Goal: Task Accomplishment & Management: Manage account settings

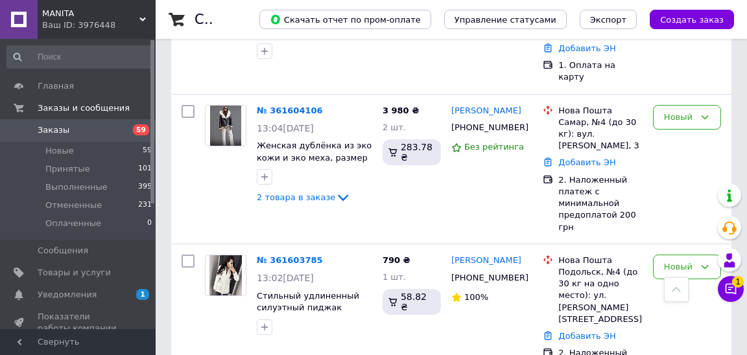
scroll to position [644, 0]
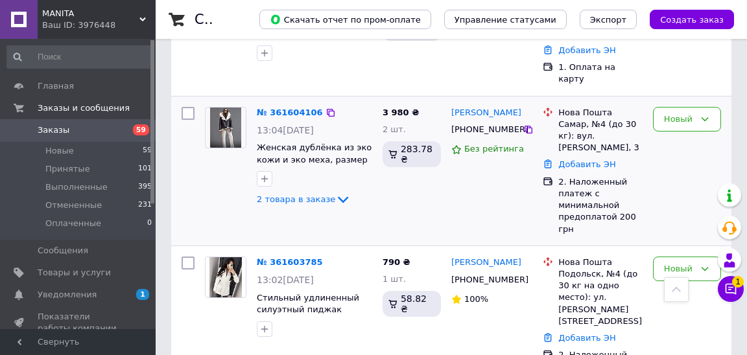
click at [229, 119] on img at bounding box center [225, 128] width 31 height 40
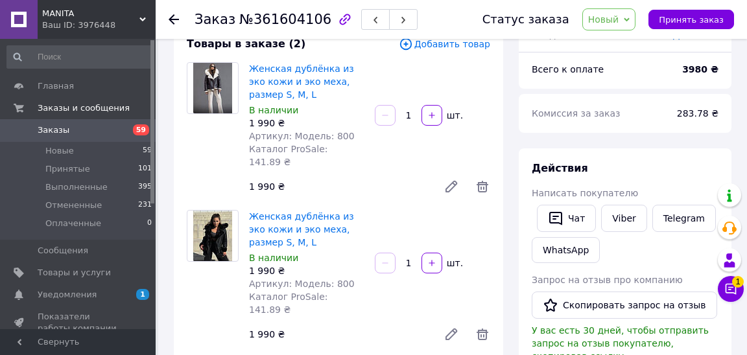
scroll to position [89, 0]
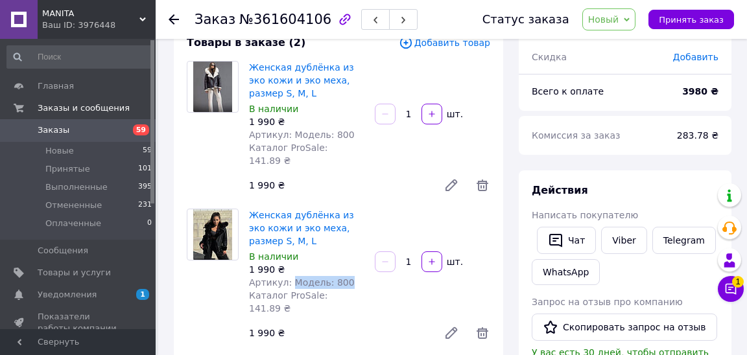
drag, startPoint x: 291, startPoint y: 270, endPoint x: 379, endPoint y: 270, distance: 87.5
click at [379, 270] on div "Женская дублёнка из эко кожи и эко меха, размер S, M, L В наличии 1 990 ₴ Артик…" at bounding box center [369, 277] width 251 height 143
copy span "Модель: 800"
click at [89, 274] on span "Товары и услуги" at bounding box center [74, 273] width 73 height 12
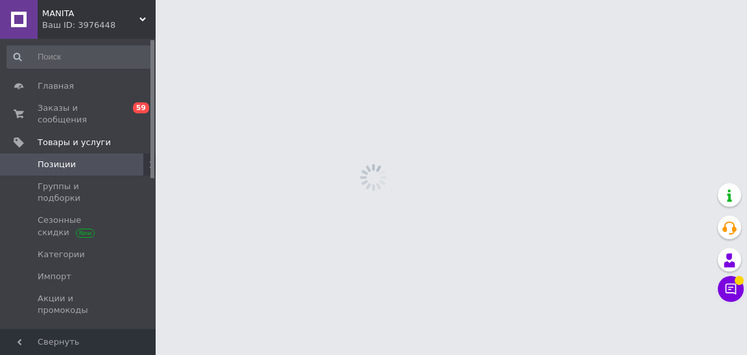
click at [75, 9] on span "MANITA" at bounding box center [90, 14] width 97 height 12
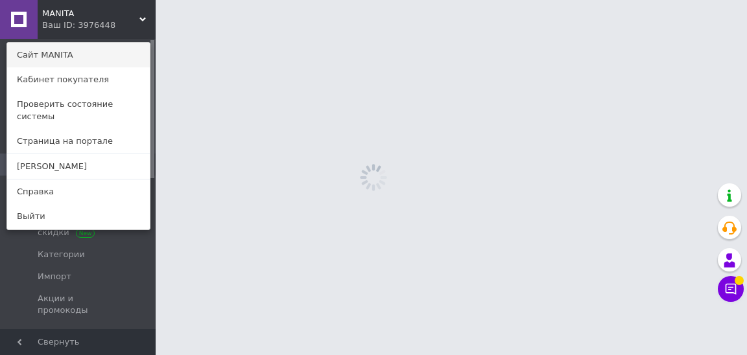
click at [76, 52] on link "Сайт MANITA" at bounding box center [78, 55] width 143 height 25
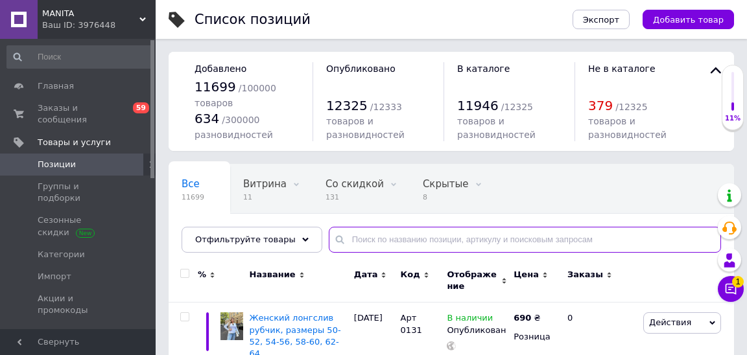
click at [370, 231] on input "text" at bounding box center [525, 240] width 392 height 26
paste input "Арт: 6038"
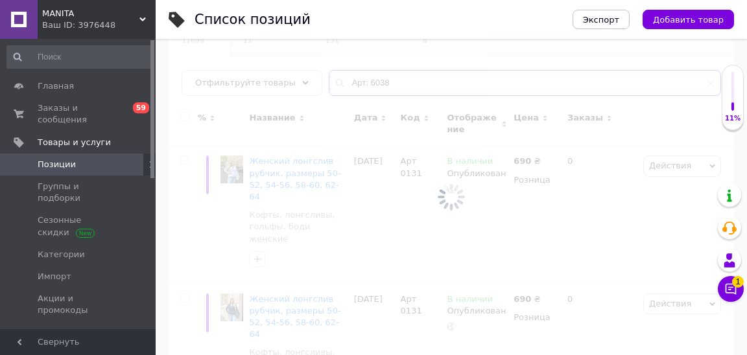
scroll to position [158, 0]
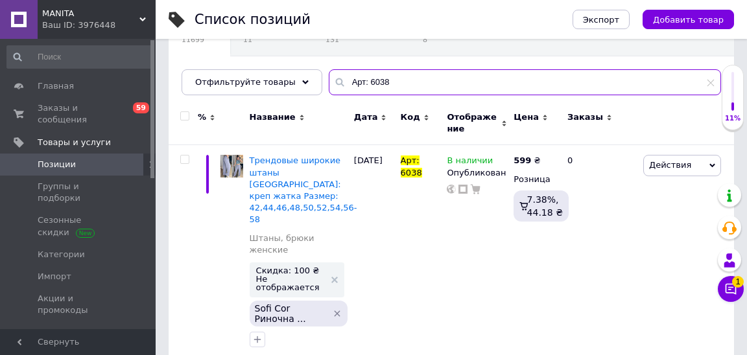
type input "Арт: 6038"
click at [185, 117] on input "checkbox" at bounding box center [184, 116] width 8 height 8
checkbox input "true"
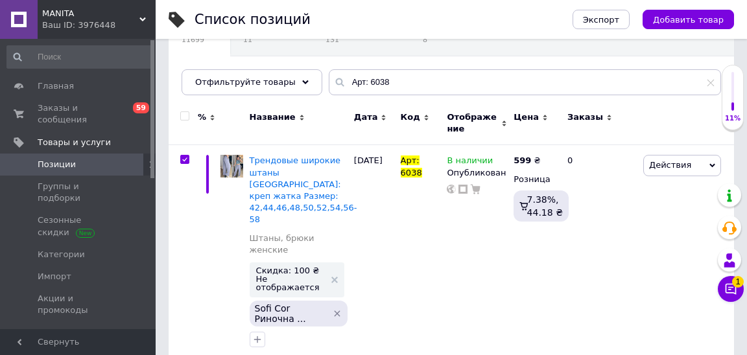
checkbox input "true"
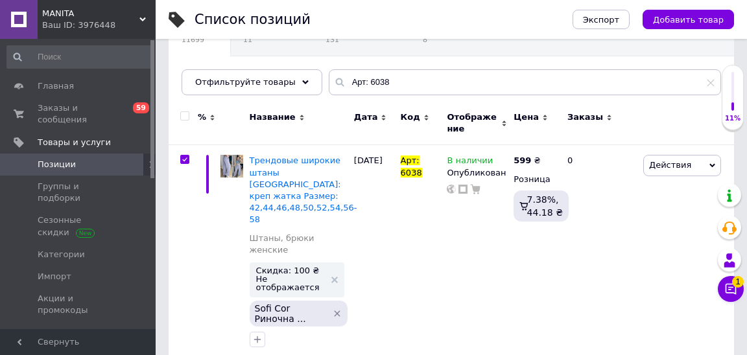
checkbox input "true"
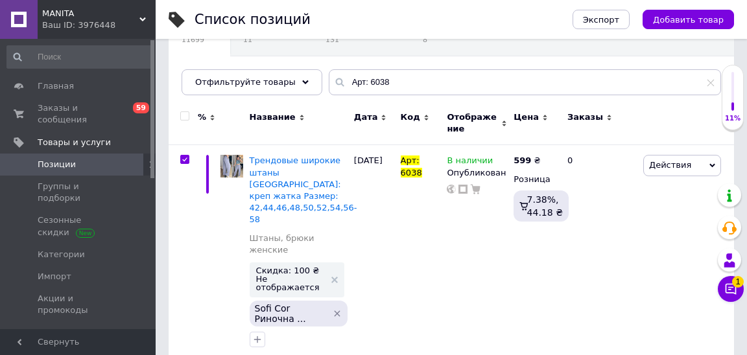
checkbox input "true"
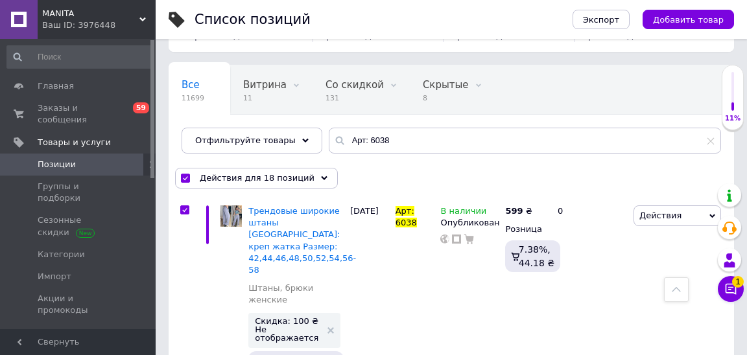
scroll to position [0, 0]
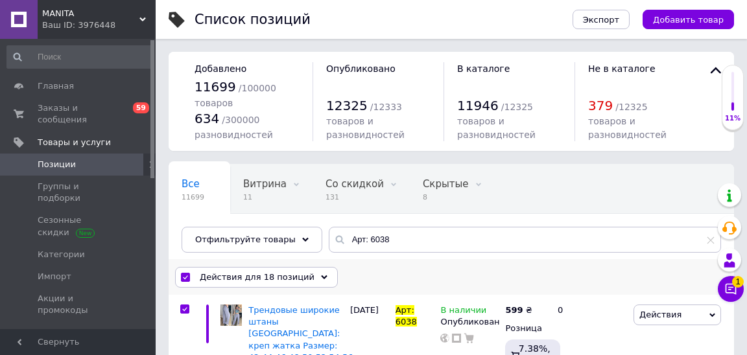
click at [183, 275] on input "checkbox" at bounding box center [185, 278] width 8 height 8
checkbox input "false"
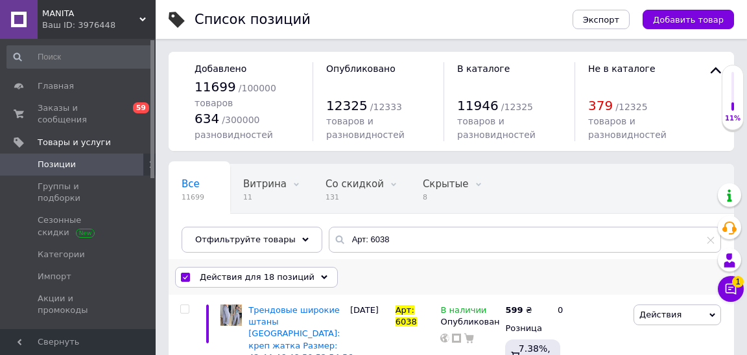
checkbox input "false"
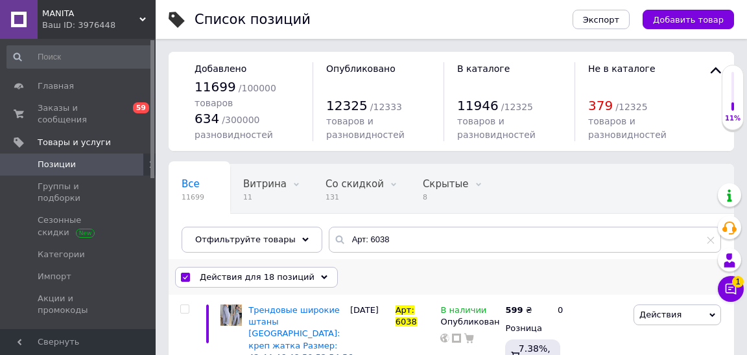
checkbox input "false"
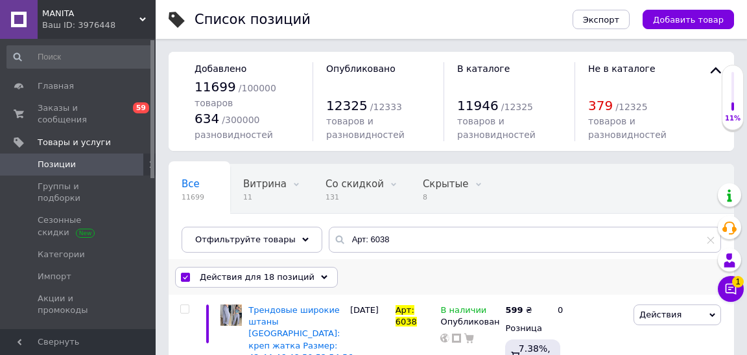
checkbox input "false"
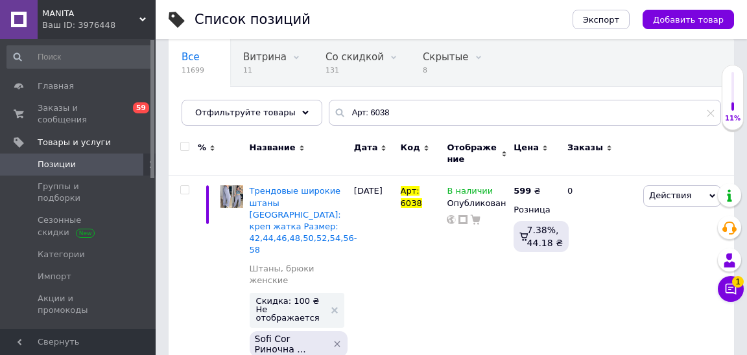
scroll to position [141, 0]
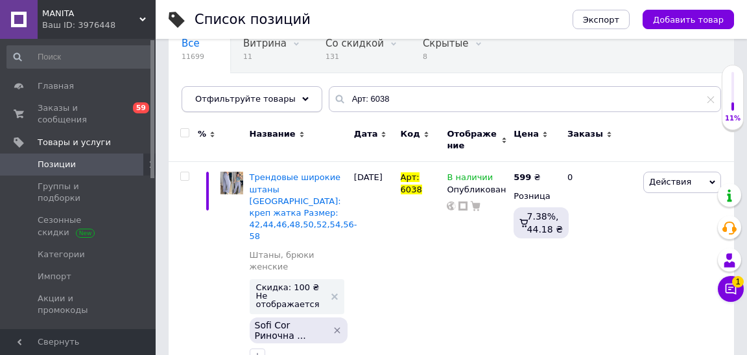
click at [224, 94] on span "Отфильтруйте товары" at bounding box center [245, 99] width 100 height 10
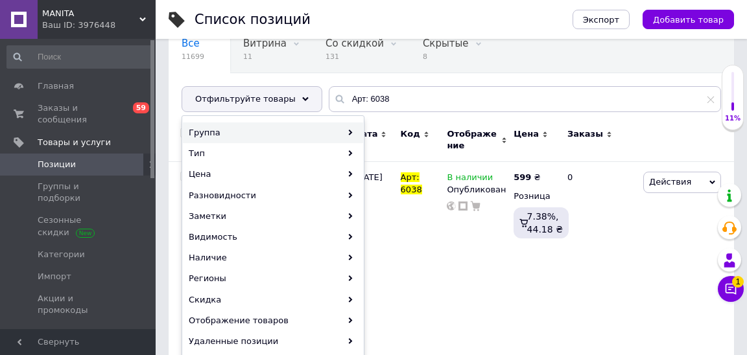
click at [255, 126] on div "Группа" at bounding box center [273, 133] width 180 height 21
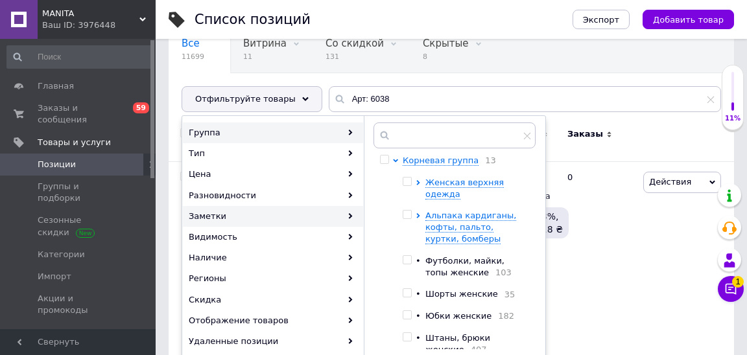
click at [237, 214] on div "Заметки" at bounding box center [273, 216] width 180 height 21
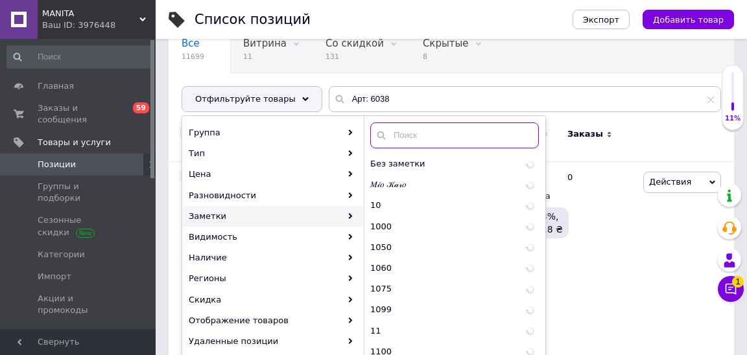
click at [426, 132] on input "text" at bounding box center [454, 136] width 169 height 26
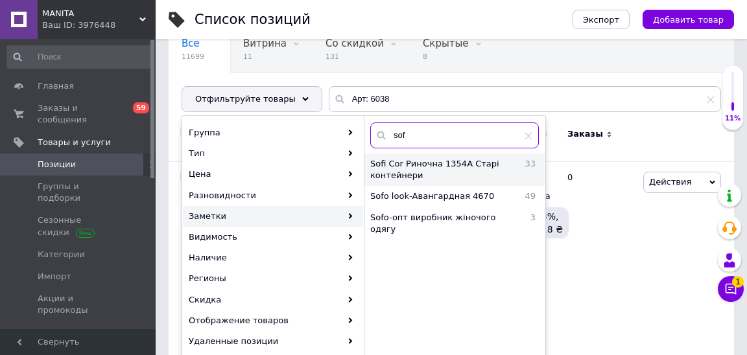
type input "sof"
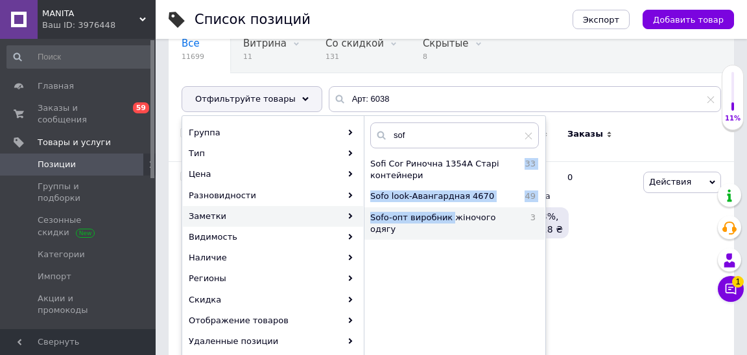
drag, startPoint x: 438, startPoint y: 170, endPoint x: 452, endPoint y: 215, distance: 46.7
click at [452, 215] on div "Sofi Cor Риночна 1354А Старі контейнери 33 Sofo look-Авангардная 4670 49 Sofo-o…" at bounding box center [454, 197] width 181 height 86
click at [452, 215] on span "Sofo-oпт виробник жіночого одягу" at bounding box center [447, 223] width 154 height 23
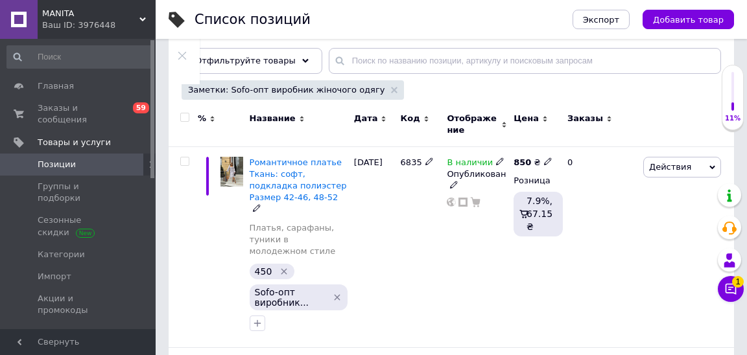
scroll to position [178, 0]
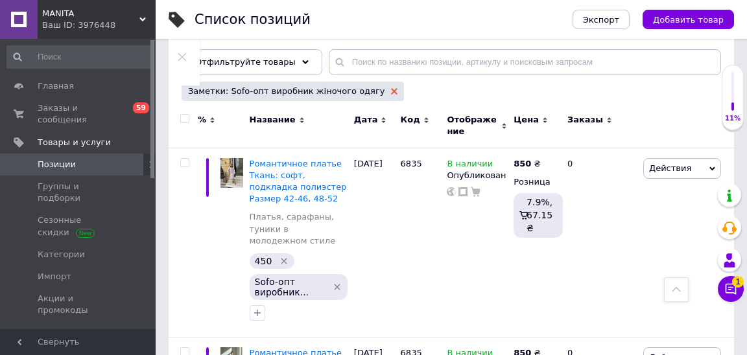
click at [391, 91] on use at bounding box center [394, 91] width 6 height 6
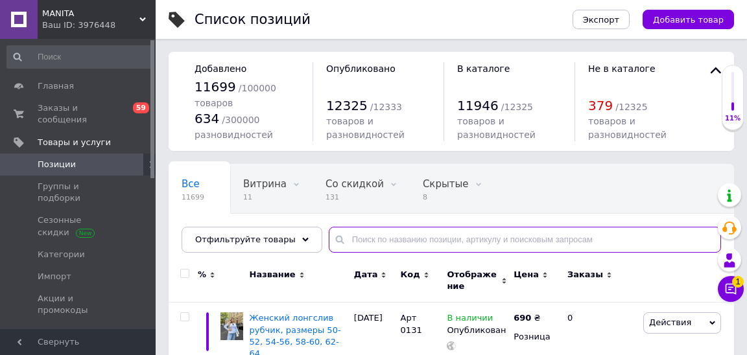
click at [349, 236] on input "text" at bounding box center [525, 240] width 392 height 26
paste input "Арт: 6038"
type input "Арт: 6038"
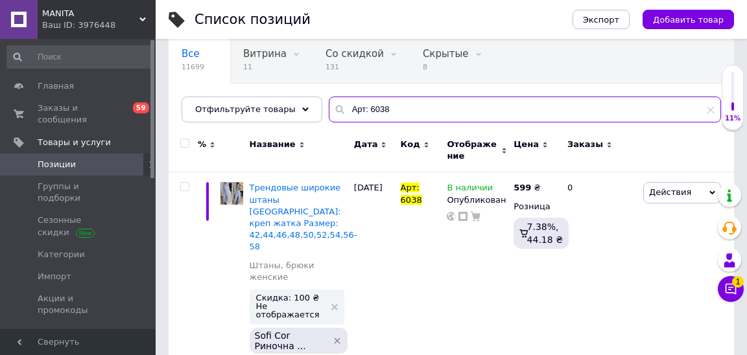
scroll to position [213, 0]
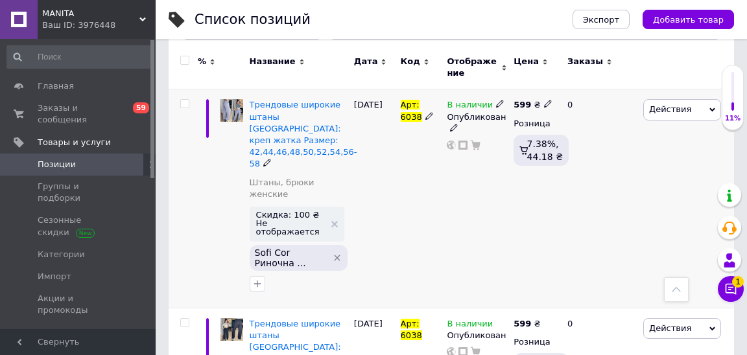
click at [185, 103] on input "checkbox" at bounding box center [184, 104] width 8 height 8
checkbox input "true"
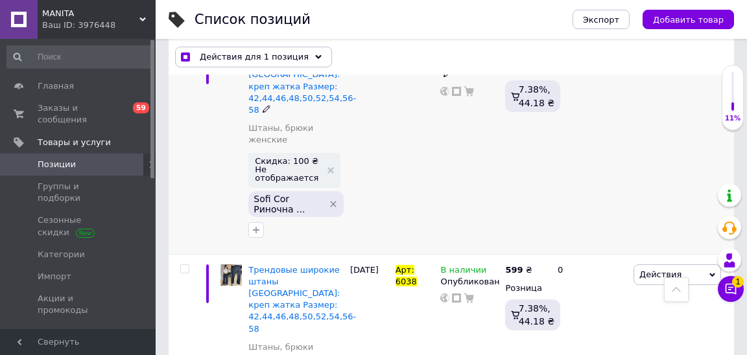
scroll to position [290, 0]
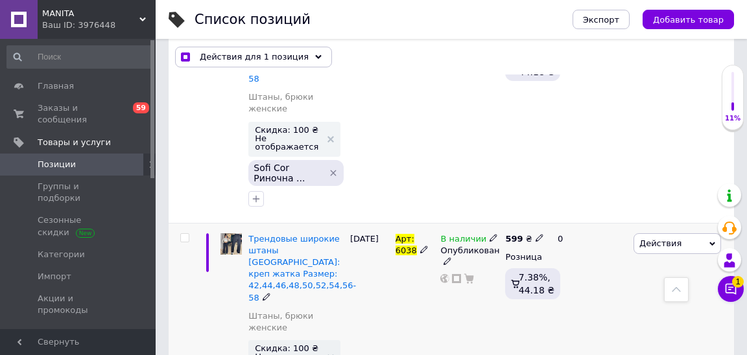
click at [186, 234] on input "checkbox" at bounding box center [184, 238] width 8 height 8
checkbox input "true"
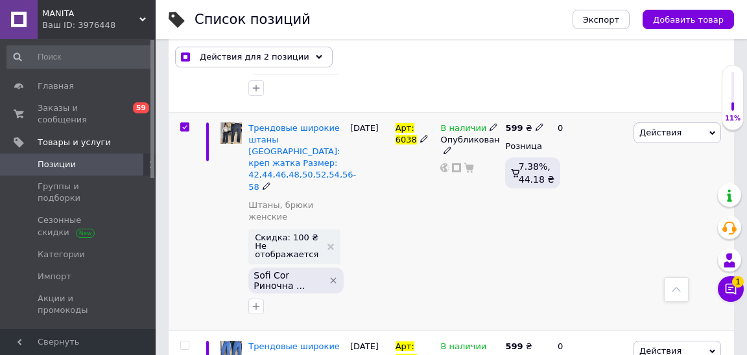
scroll to position [523, 0]
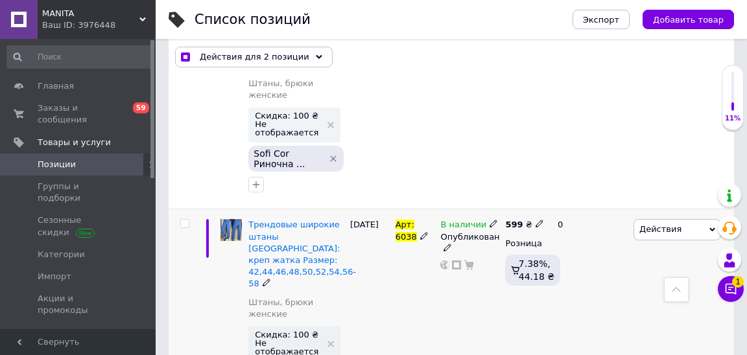
click at [181, 220] on input "checkbox" at bounding box center [184, 224] width 8 height 8
checkbox input "true"
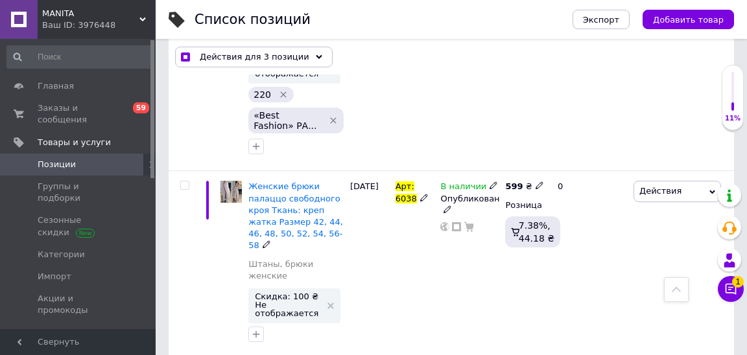
scroll to position [1394, 0]
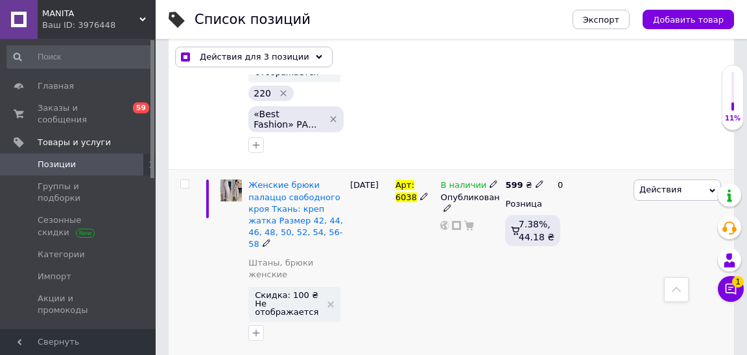
click at [186, 180] on input "checkbox" at bounding box center [184, 184] width 8 height 8
checkbox input "true"
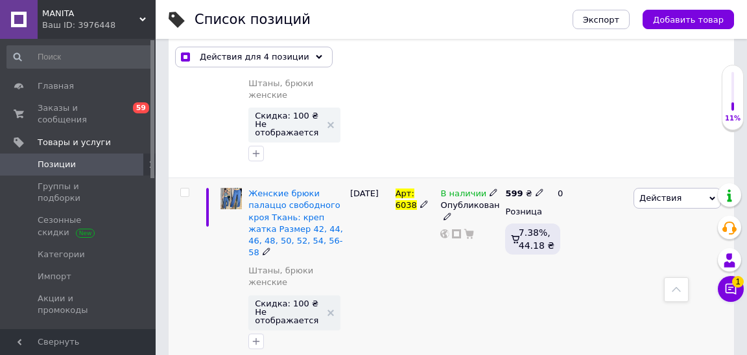
click at [181, 189] on input "checkbox" at bounding box center [184, 193] width 8 height 8
checkbox input "true"
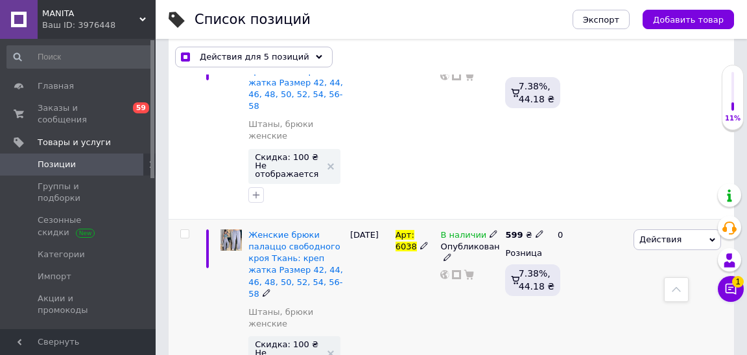
click at [183, 230] on input "checkbox" at bounding box center [184, 234] width 8 height 8
checkbox input "true"
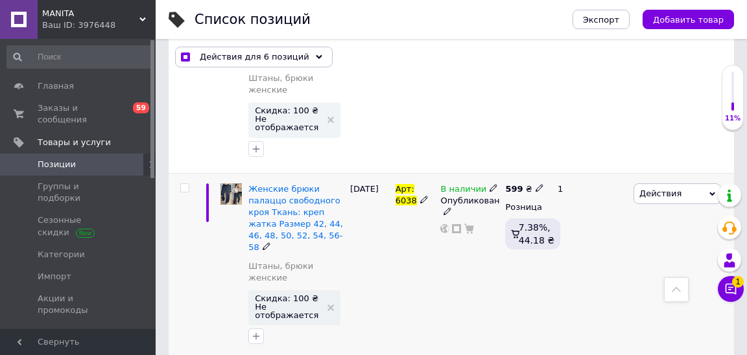
click at [185, 184] on input "checkbox" at bounding box center [184, 188] width 8 height 8
checkbox input "true"
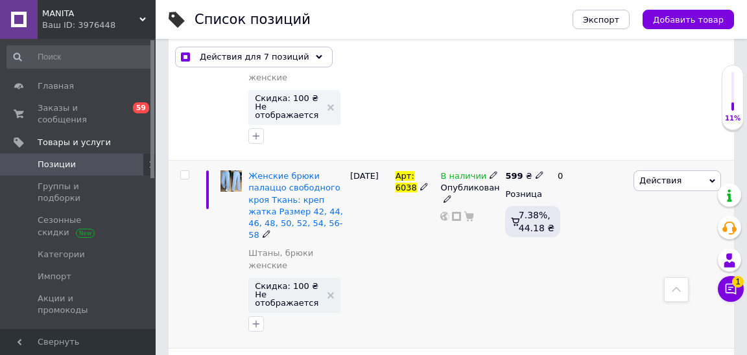
click at [185, 171] on input "checkbox" at bounding box center [184, 175] width 8 height 8
checkbox input "true"
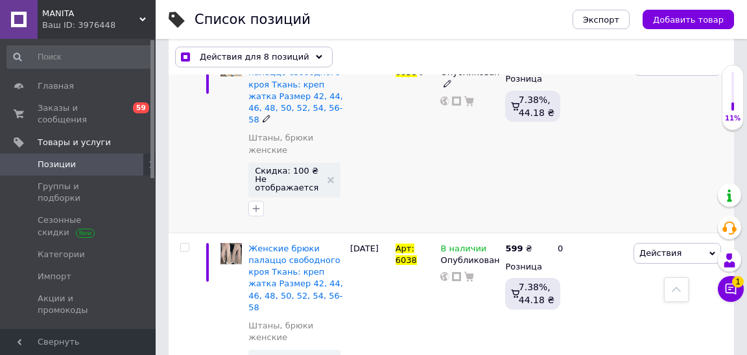
scroll to position [2301, 0]
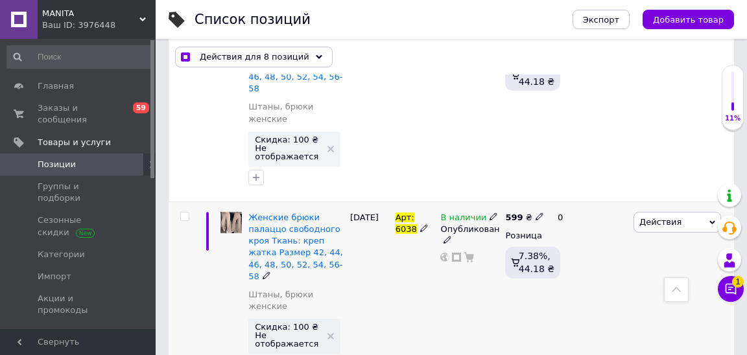
click at [188, 202] on div at bounding box center [183, 296] width 29 height 188
checkbox input "true"
click at [187, 213] on input "checkbox" at bounding box center [184, 217] width 8 height 8
checkbox input "true"
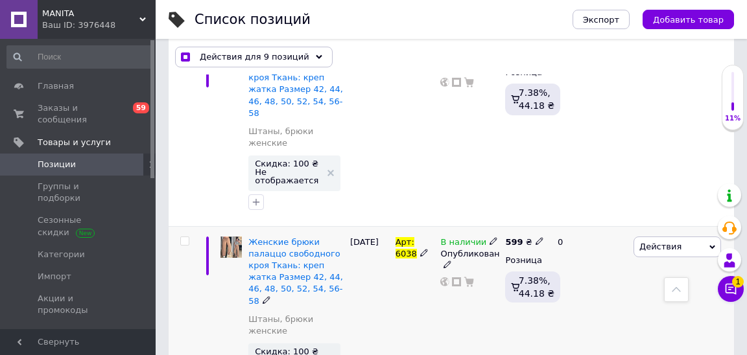
click at [182, 237] on input "checkbox" at bounding box center [184, 241] width 8 height 8
checkbox input "true"
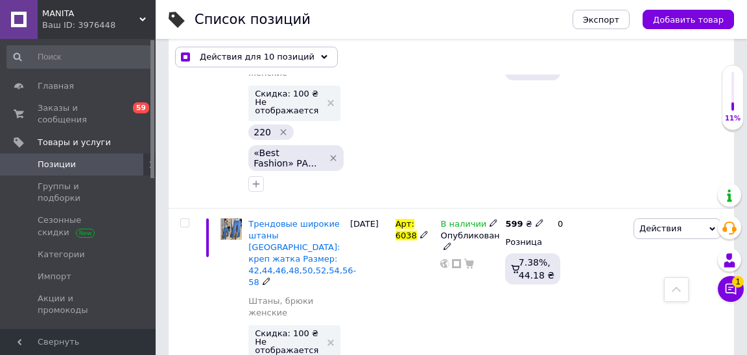
scroll to position [3090, 0]
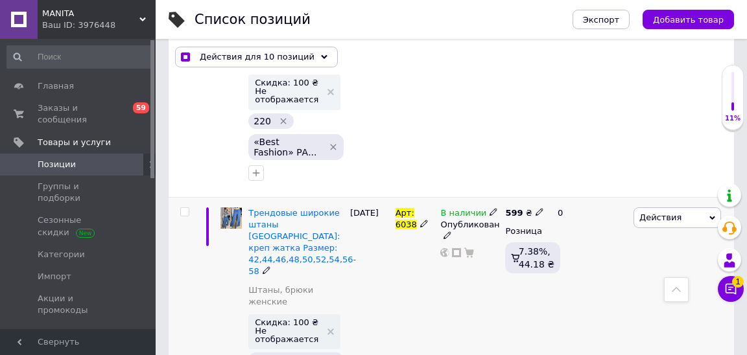
click at [183, 208] on input "checkbox" at bounding box center [184, 212] width 8 height 8
checkbox input "true"
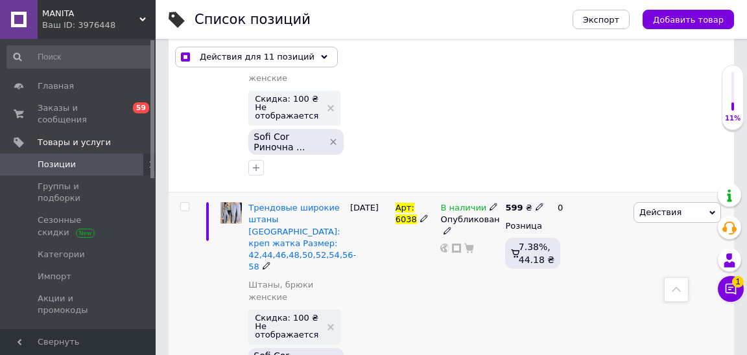
click at [184, 203] on input "checkbox" at bounding box center [184, 207] width 8 height 8
checkbox input "true"
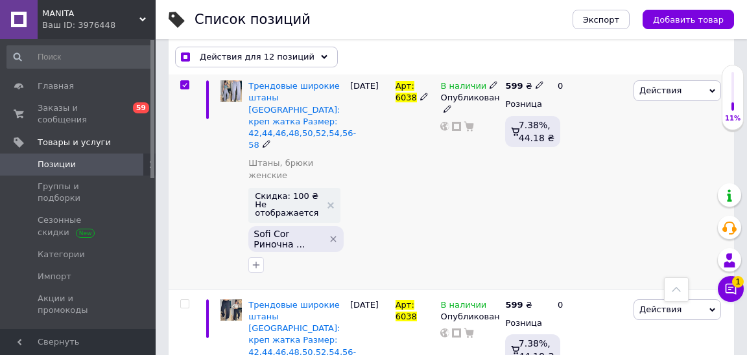
scroll to position [3465, 0]
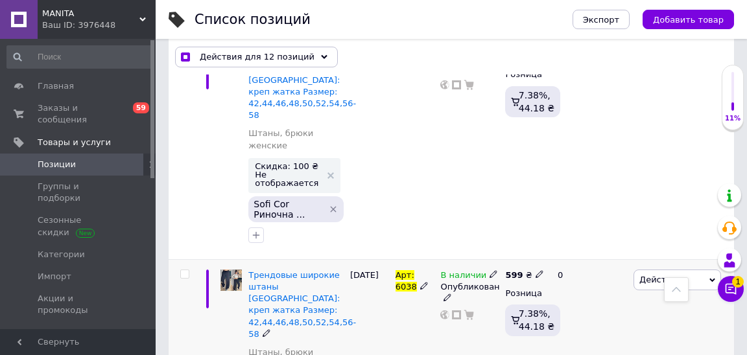
click at [183, 270] on input "checkbox" at bounding box center [184, 274] width 8 height 8
checkbox input "true"
click at [266, 47] on div "Действия для 13 позиций" at bounding box center [256, 57] width 163 height 21
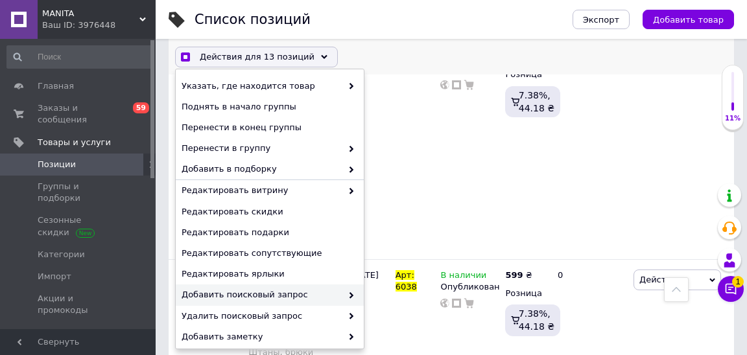
scroll to position [185, 0]
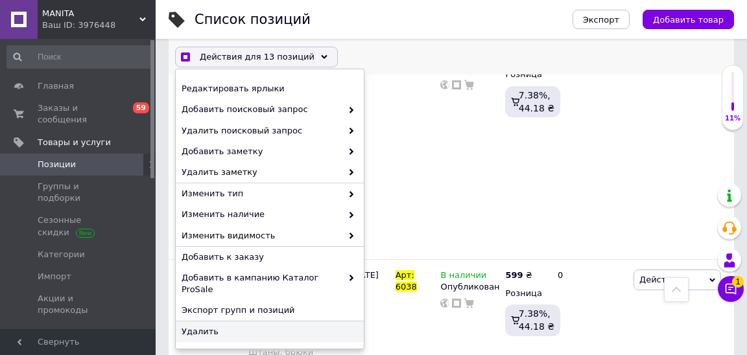
click at [234, 330] on span "Удалить" at bounding box center [267, 332] width 173 height 12
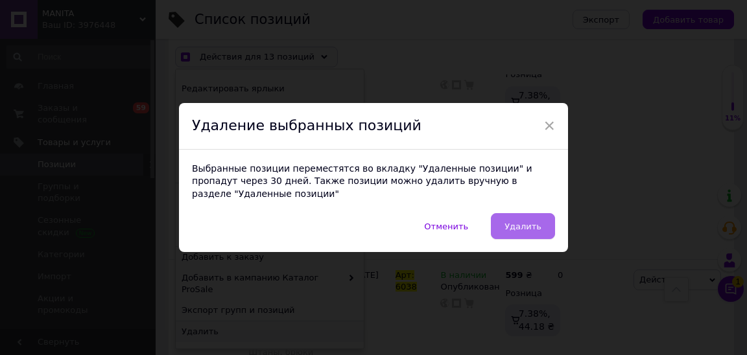
click at [542, 229] on button "Удалить" at bounding box center [523, 226] width 64 height 26
checkbox input "true"
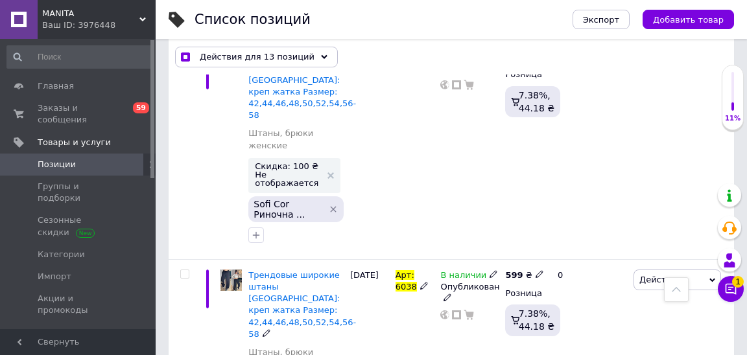
checkbox input "false"
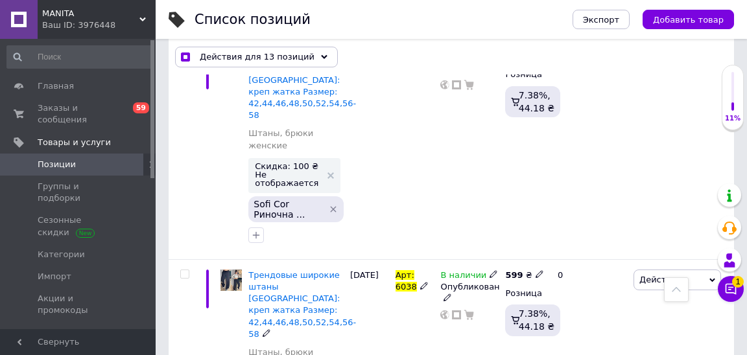
checkbox input "false"
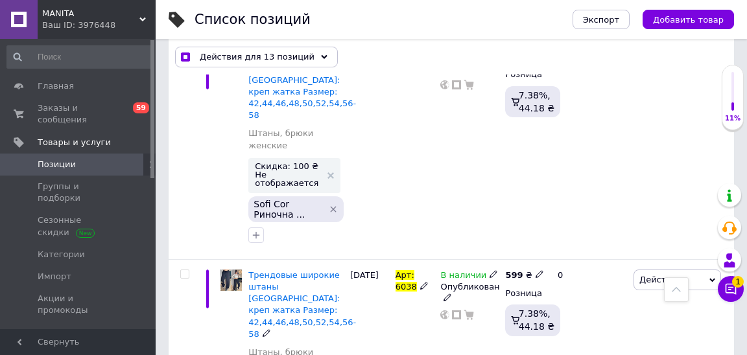
checkbox input "false"
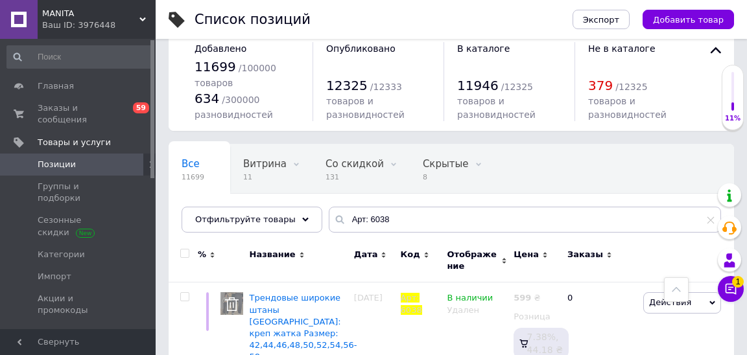
scroll to position [0, 0]
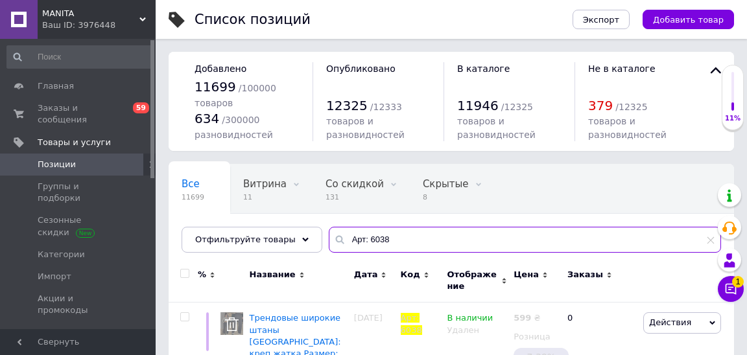
click at [379, 241] on input "Арт: 6038" at bounding box center [525, 240] width 392 height 26
type input "1156"
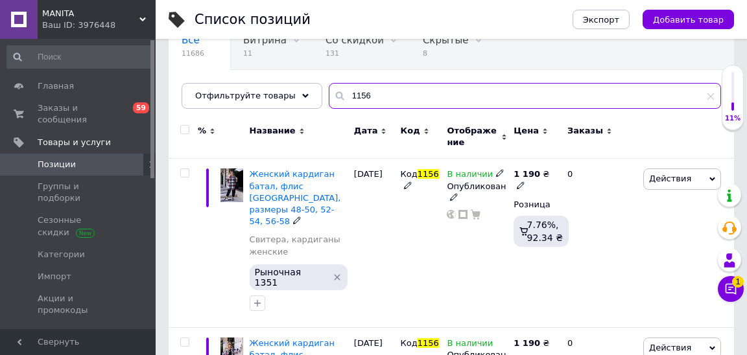
scroll to position [143, 0]
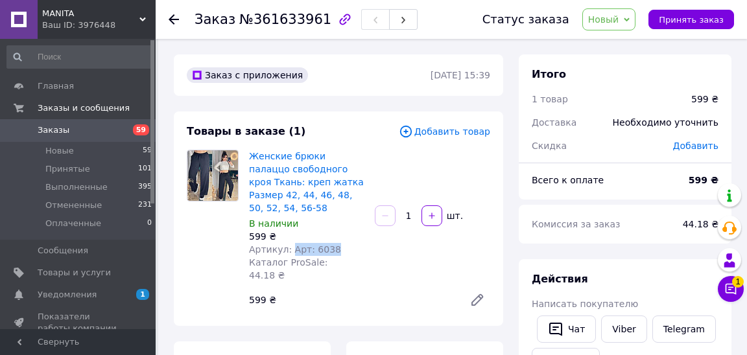
drag, startPoint x: 288, startPoint y: 249, endPoint x: 375, endPoint y: 248, distance: 86.2
click at [375, 248] on div "Женские брюки палаццо свободного кроя Ткань: креп жатка Размер 42, 44, 46, 48, …" at bounding box center [369, 231] width 251 height 169
copy span "Арт: 6038"
click at [119, 130] on span "Заказы" at bounding box center [79, 130] width 82 height 12
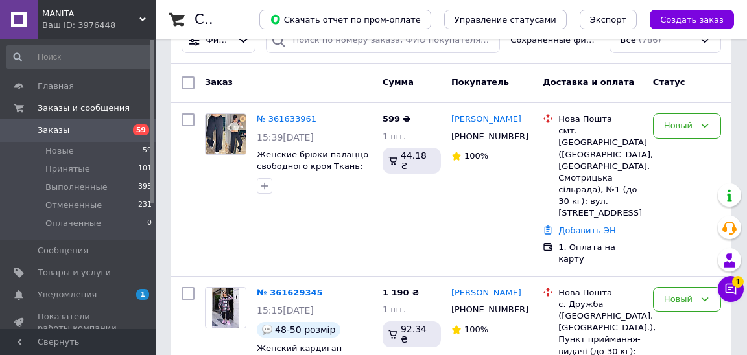
scroll to position [147, 0]
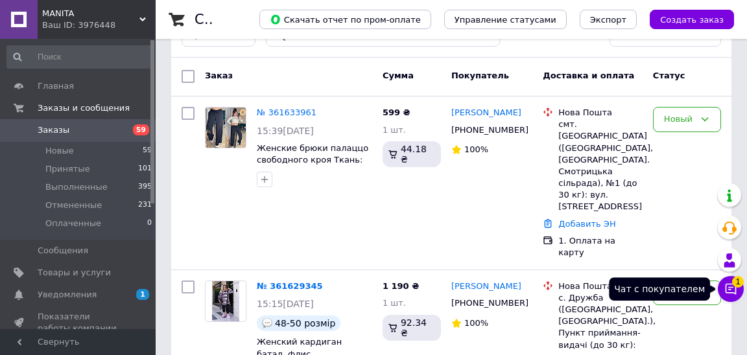
click at [727, 290] on icon at bounding box center [730, 289] width 13 height 13
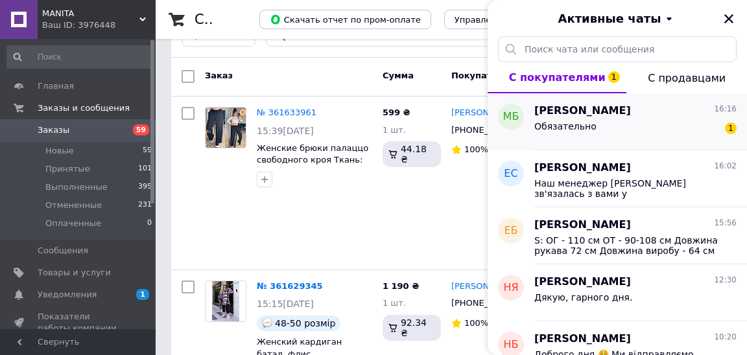
click at [651, 135] on div "Обязательно 1" at bounding box center [635, 129] width 202 height 21
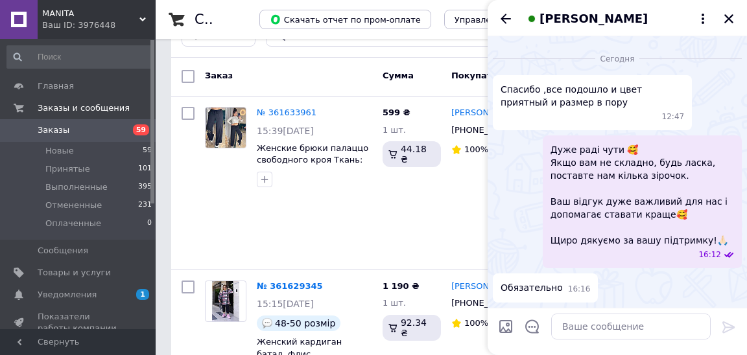
scroll to position [2160, 0]
click at [505, 18] on icon "Назад" at bounding box center [505, 19] width 10 height 10
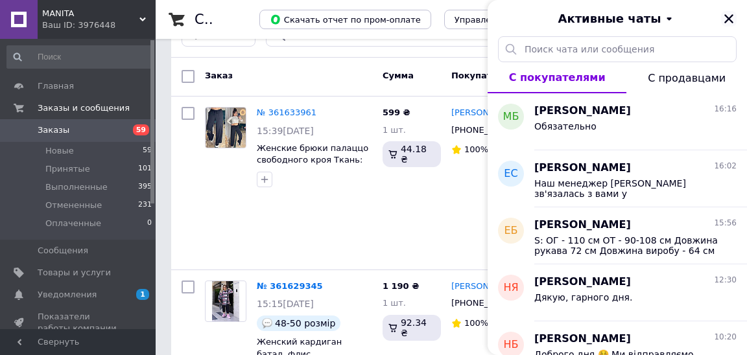
click at [727, 21] on icon "Закрыть" at bounding box center [728, 18] width 9 height 9
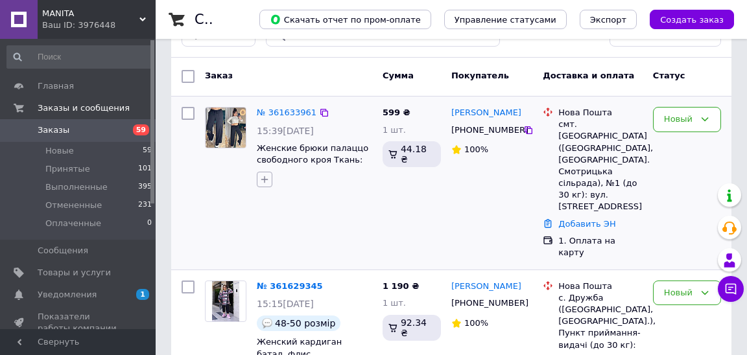
click at [262, 178] on icon "button" at bounding box center [264, 179] width 10 height 10
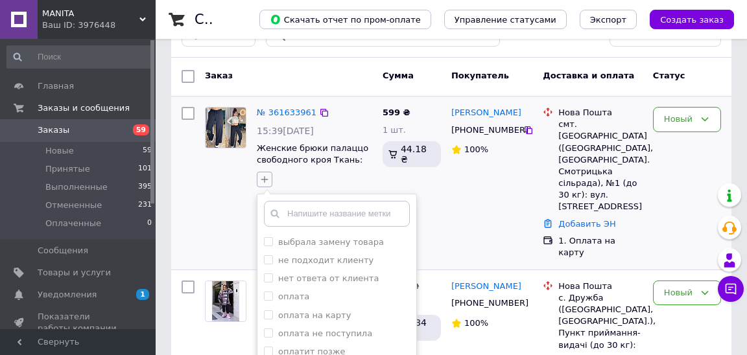
type input "e"
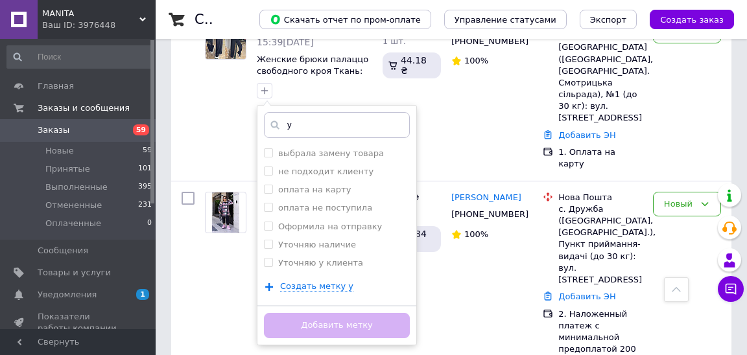
scroll to position [0, 0]
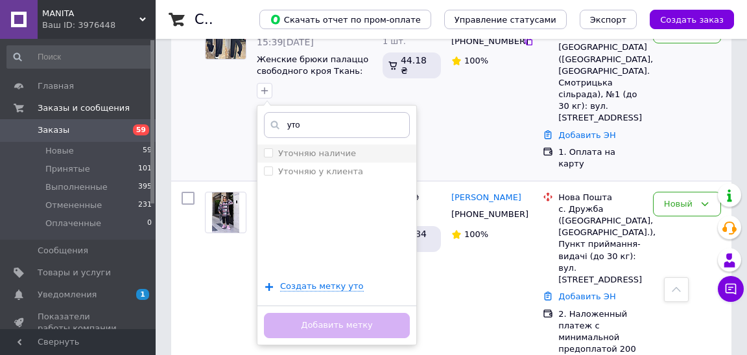
type input "уто"
click at [295, 152] on label "Уточняю наличие" at bounding box center [317, 153] width 78 height 10
checkbox input "true"
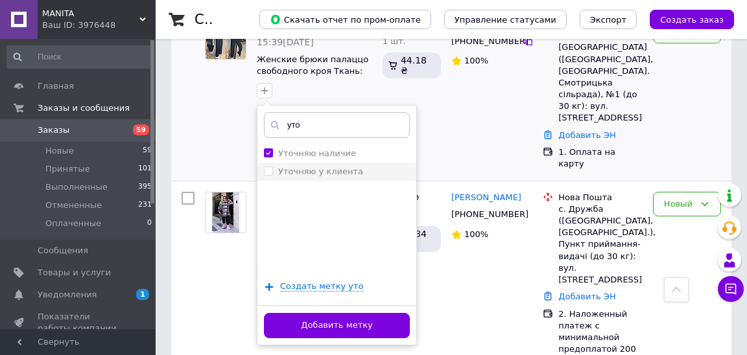
click at [294, 170] on label "Уточняю у клиента" at bounding box center [320, 172] width 85 height 10
checkbox input "true"
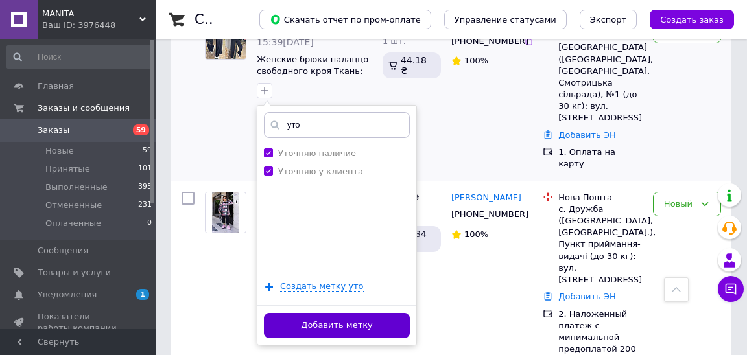
click at [299, 316] on button "Добавить метку" at bounding box center [337, 325] width 146 height 25
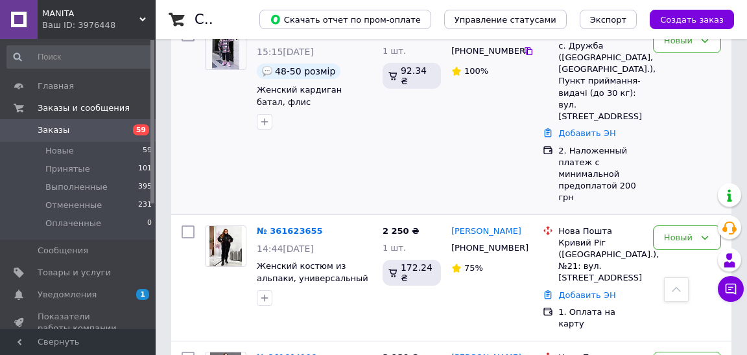
scroll to position [404, 0]
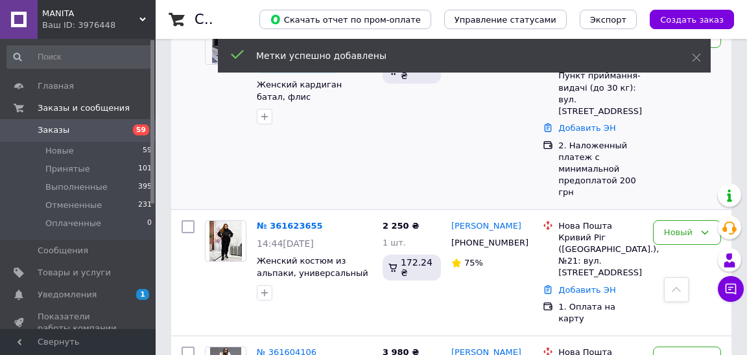
click at [263, 112] on div at bounding box center [264, 116] width 21 height 21
click at [263, 111] on icon "button" at bounding box center [264, 116] width 10 height 10
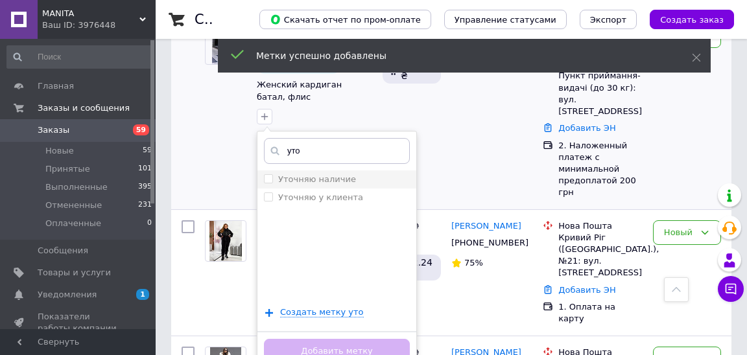
type input "уто"
click at [312, 174] on label "Уточняю наличие" at bounding box center [317, 179] width 78 height 10
checkbox input "true"
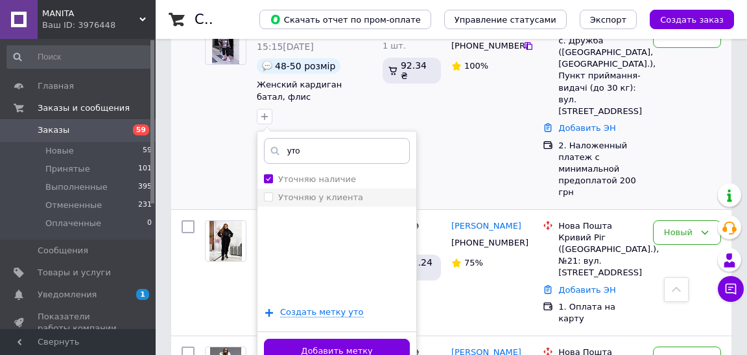
click at [309, 192] on div "Уточняю у клиента" at bounding box center [320, 198] width 85 height 12
click at [272, 193] on input "Уточняю у клиента" at bounding box center [268, 197] width 8 height 8
click at [308, 193] on label "Уточняю у клиента" at bounding box center [320, 198] width 85 height 10
checkbox input "true"
click at [308, 339] on button "Добавить метку" at bounding box center [337, 351] width 146 height 25
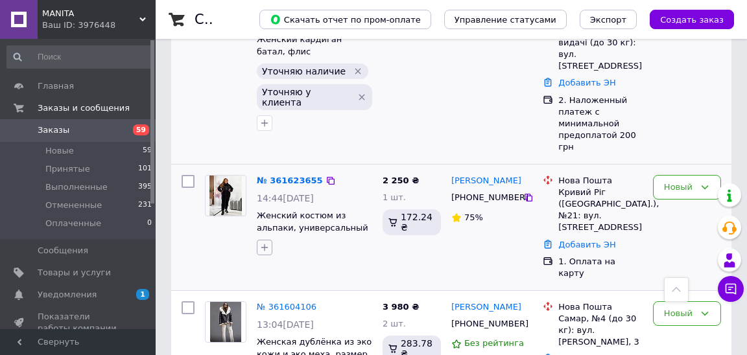
scroll to position [463, 0]
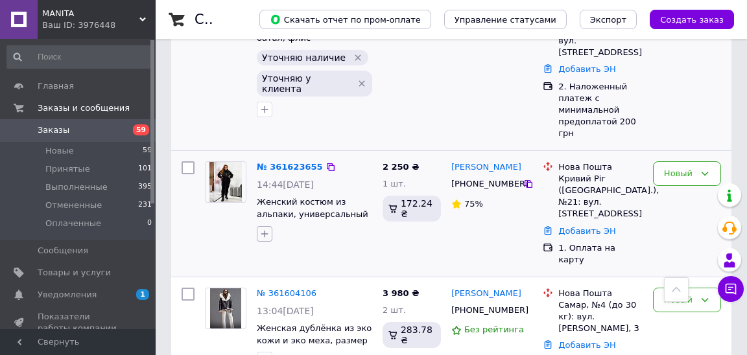
click at [266, 229] on icon "button" at bounding box center [264, 234] width 10 height 10
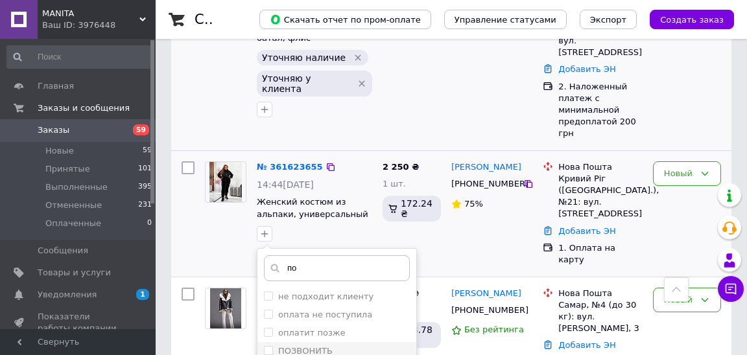
type input "по"
click at [299, 346] on label "ПОЗВОНИТЬ" at bounding box center [305, 351] width 54 height 10
checkbox input "true"
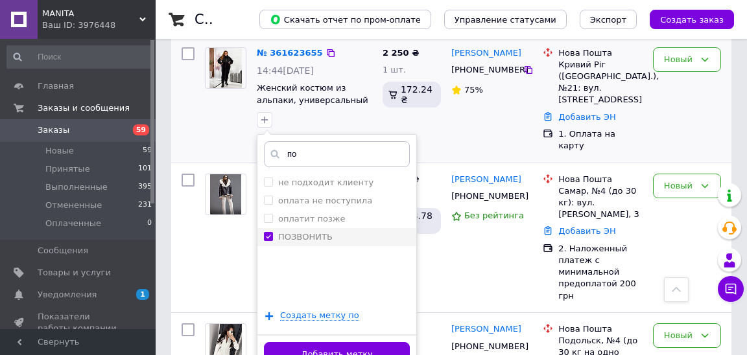
scroll to position [581, 0]
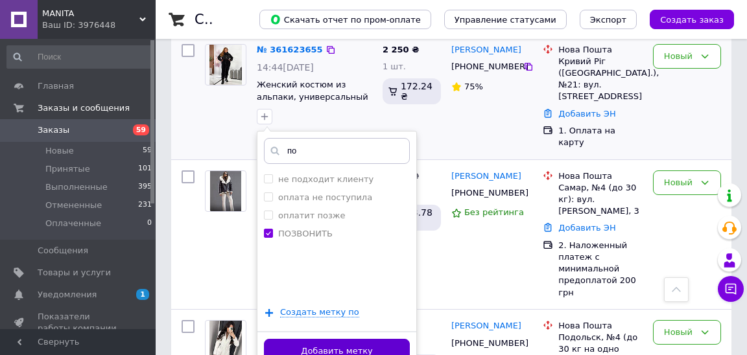
click at [299, 339] on button "Добавить метку" at bounding box center [337, 351] width 146 height 25
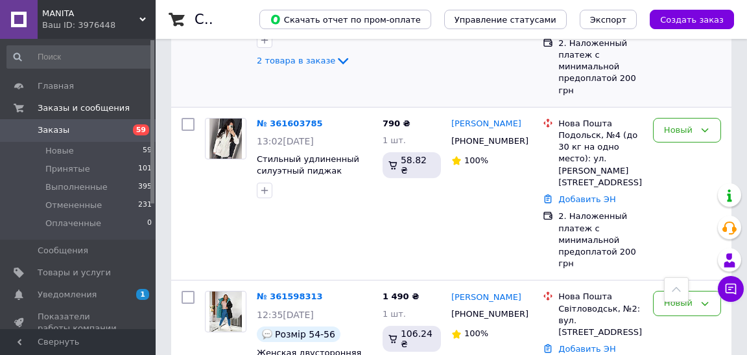
scroll to position [779, 0]
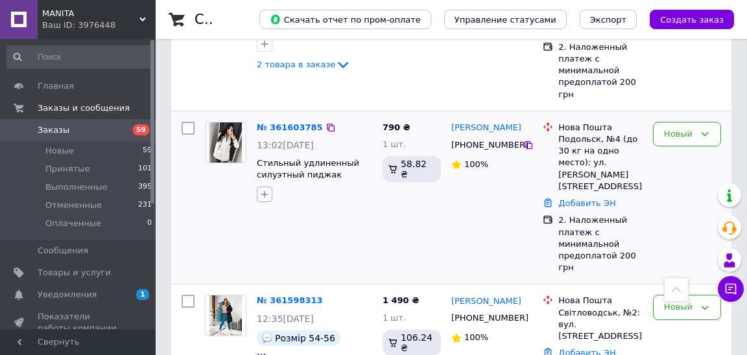
click at [259, 187] on button "button" at bounding box center [265, 195] width 16 height 16
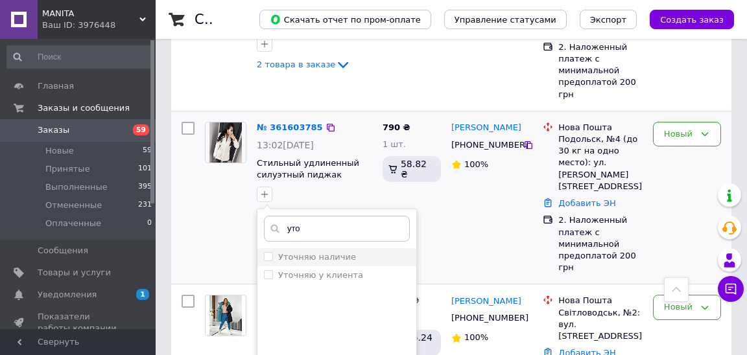
type input "уто"
click at [296, 252] on label "Уточняю наличие" at bounding box center [317, 257] width 78 height 10
checkbox input "true"
click at [296, 270] on label "Уточняю у клиента" at bounding box center [320, 275] width 85 height 10
checkbox input "true"
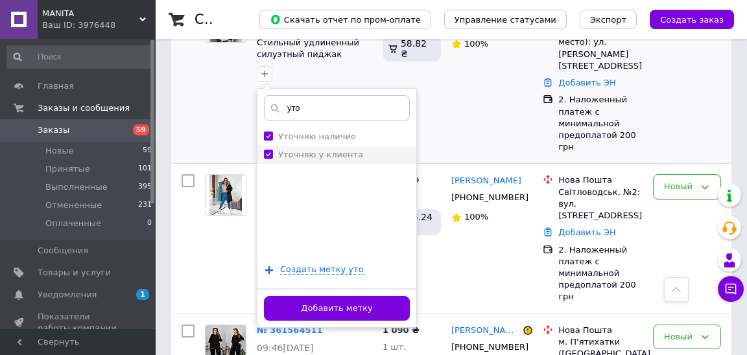
scroll to position [907, 0]
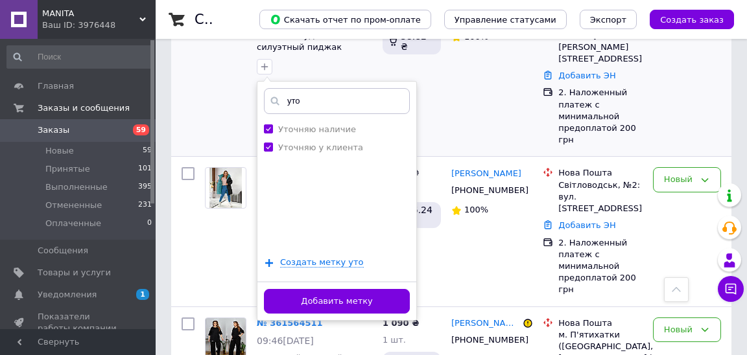
click at [294, 281] on div "Добавить метку" at bounding box center [336, 301] width 159 height 40
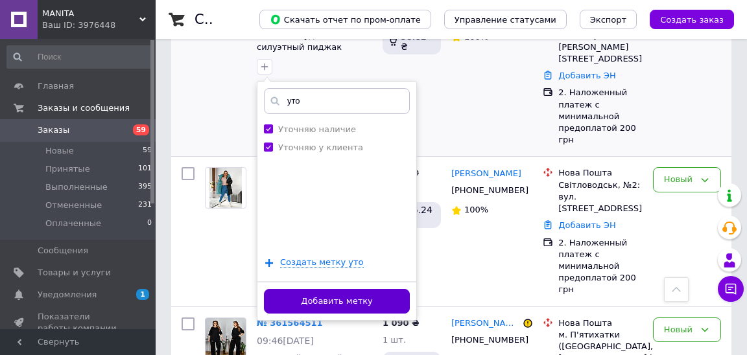
click at [294, 289] on button "Добавить метку" at bounding box center [337, 301] width 146 height 25
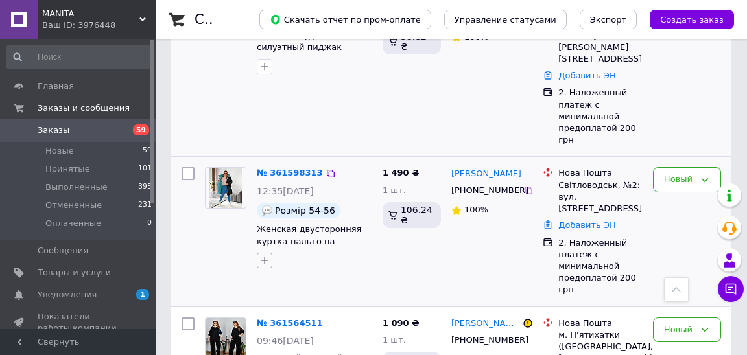
click at [262, 253] on button "button" at bounding box center [265, 261] width 16 height 16
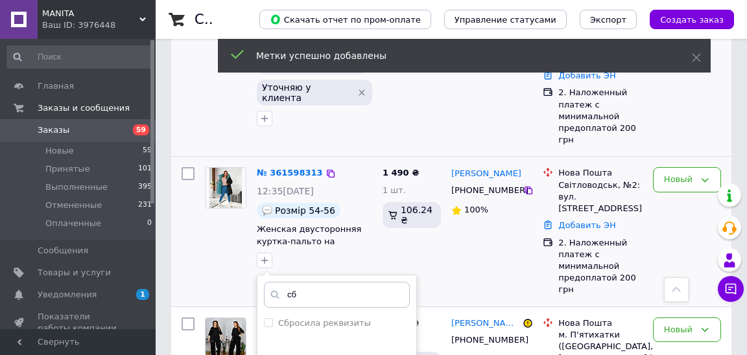
click at [298, 282] on input "сб" at bounding box center [337, 295] width 146 height 26
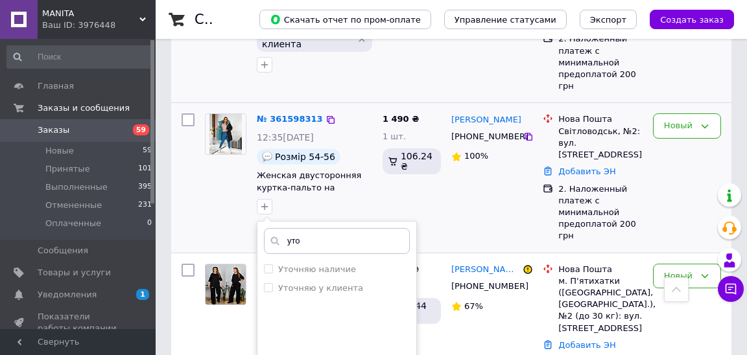
scroll to position [995, 0]
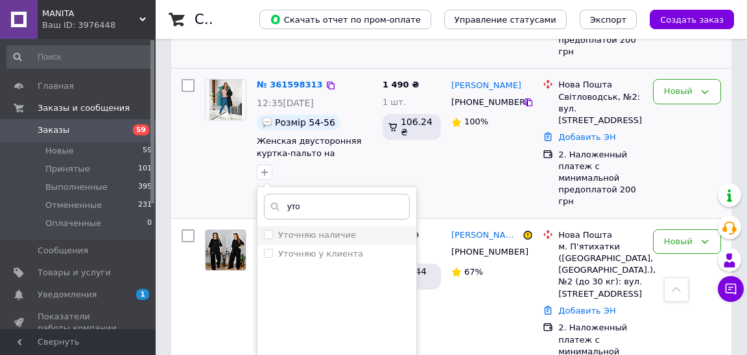
type input "уто"
click at [323, 230] on label "Уточняю наличие" at bounding box center [317, 235] width 78 height 10
checkbox input "true"
click at [323, 249] on label "Уточняю у клиента" at bounding box center [320, 254] width 85 height 10
checkbox input "true"
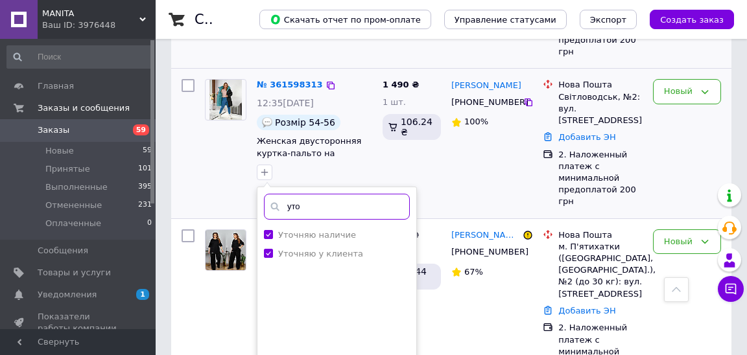
click at [322, 194] on input "уто" at bounding box center [337, 207] width 146 height 26
type input "сб"
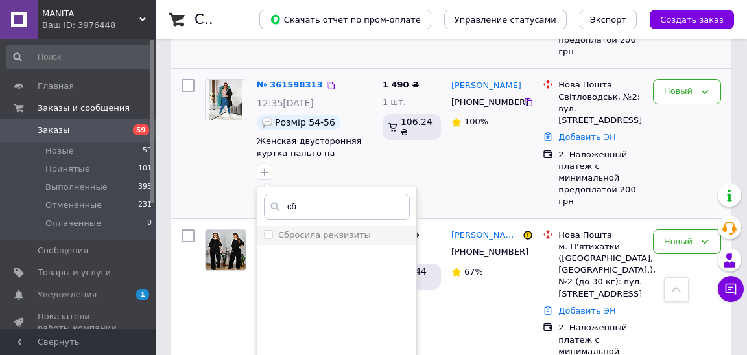
click at [327, 230] on label "Сбросила реквизиты" at bounding box center [324, 235] width 93 height 10
checkbox input "true"
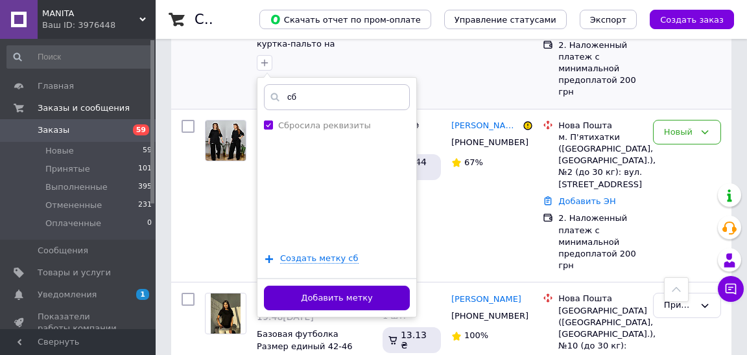
scroll to position [1128, 0]
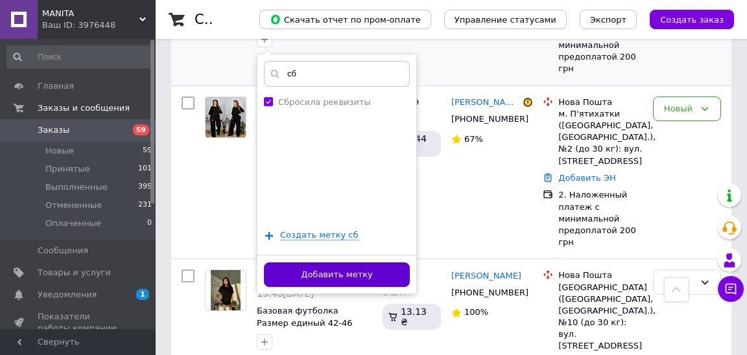
click at [324, 263] on button "Добавить метку" at bounding box center [337, 275] width 146 height 25
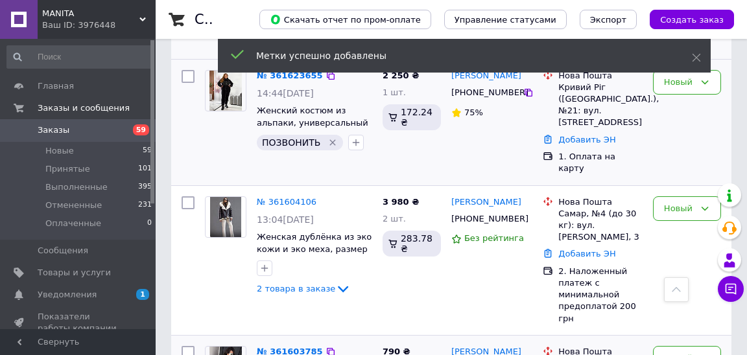
scroll to position [554, 0]
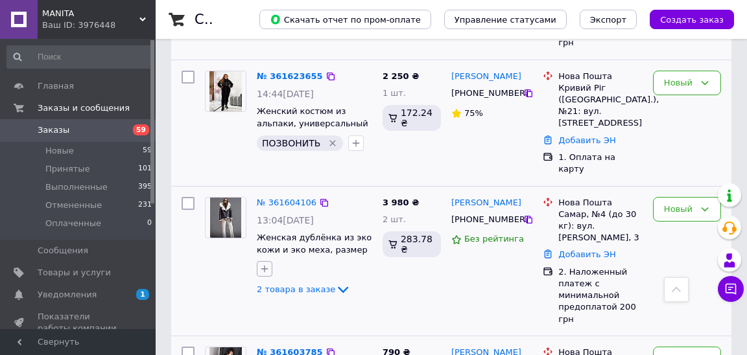
click at [266, 264] on icon "button" at bounding box center [264, 269] width 10 height 10
type input "уто"
click at [320, 323] on li "Уточняю наличие" at bounding box center [336, 332] width 159 height 18
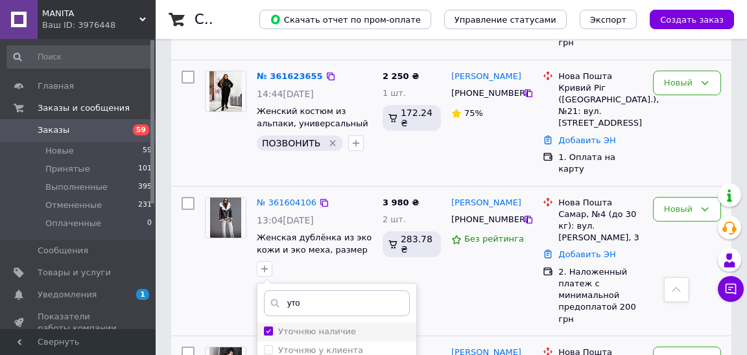
checkbox input "true"
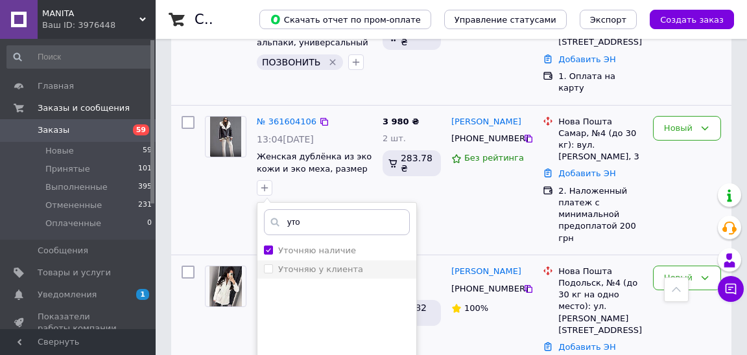
click at [320, 263] on li "Уточняю у клиента" at bounding box center [336, 270] width 159 height 18
checkbox input "true"
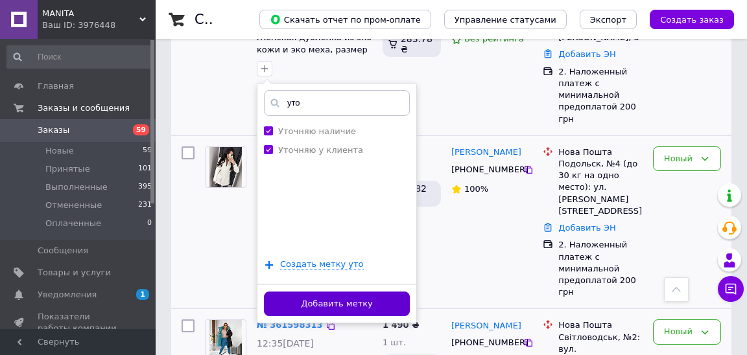
click at [321, 292] on button "Добавить метку" at bounding box center [337, 304] width 146 height 25
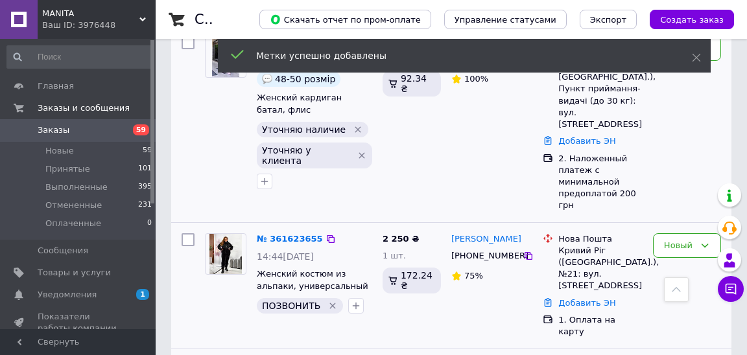
scroll to position [385, 0]
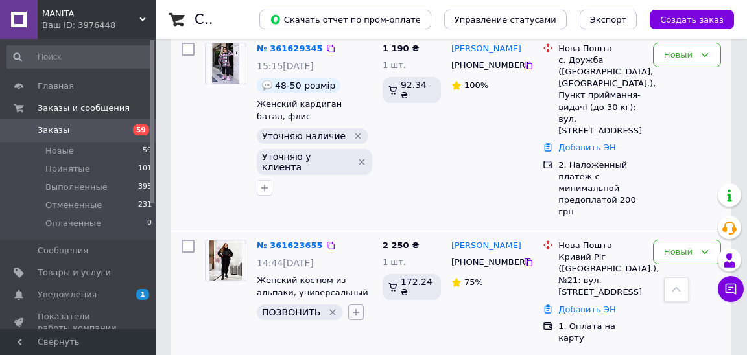
click at [353, 309] on icon "button" at bounding box center [356, 312] width 7 height 7
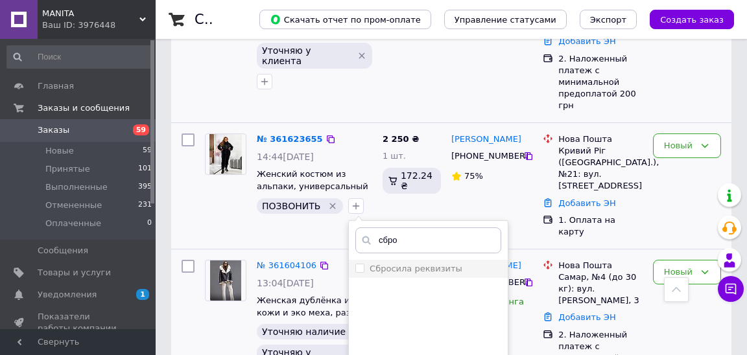
type input "сбро"
click at [430, 264] on label "Сбросила реквизиты" at bounding box center [415, 269] width 93 height 10
checkbox input "true"
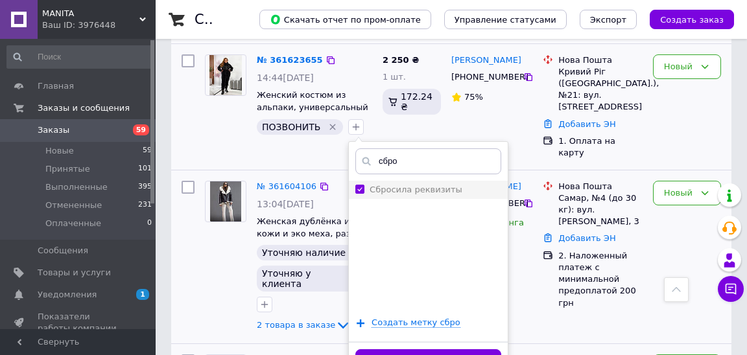
scroll to position [607, 0]
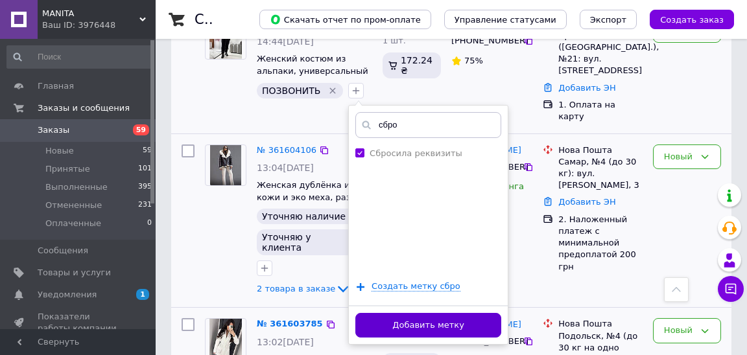
click at [425, 313] on button "Добавить метку" at bounding box center [428, 325] width 146 height 25
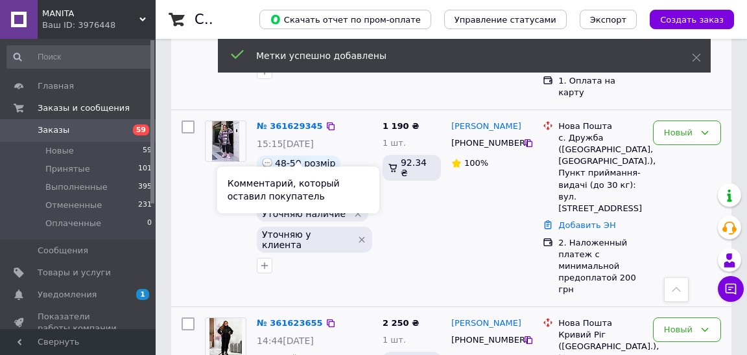
scroll to position [303, 0]
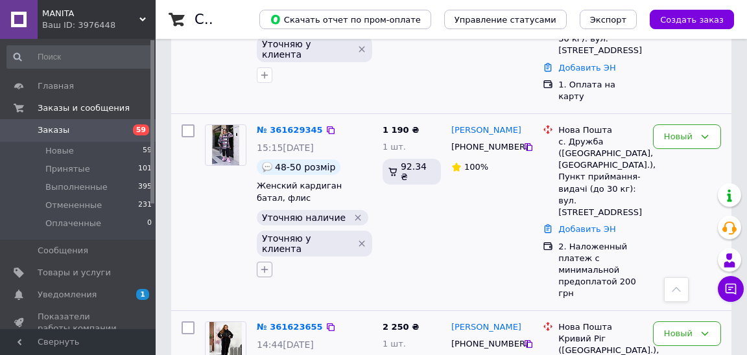
click at [268, 262] on button "button" at bounding box center [265, 270] width 16 height 16
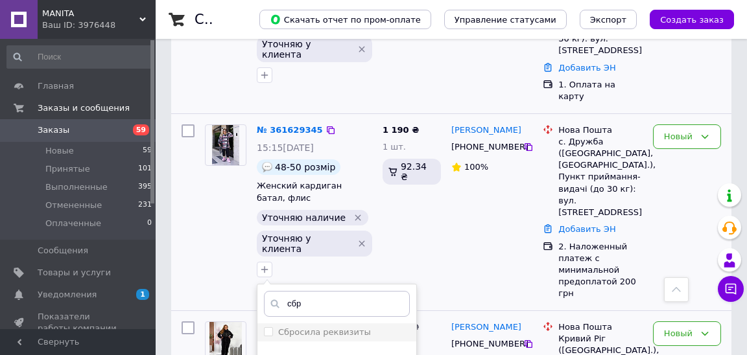
type input "сбр"
click at [296, 327] on label "Сбросила реквизиты" at bounding box center [324, 332] width 93 height 10
checkbox input "true"
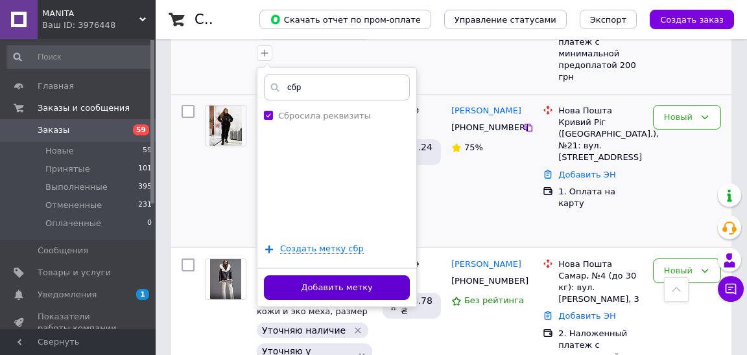
click at [310, 275] on button "Добавить метку" at bounding box center [337, 287] width 146 height 25
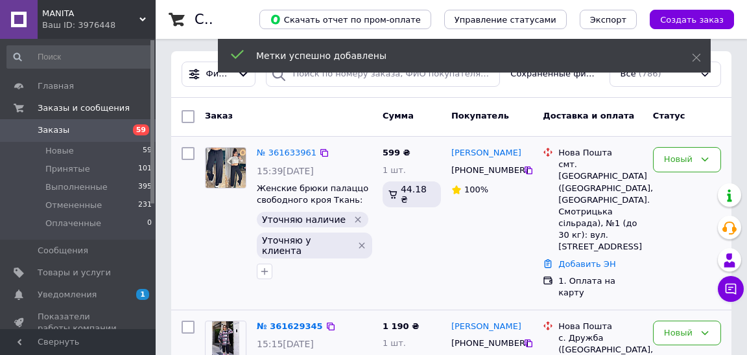
scroll to position [106, 0]
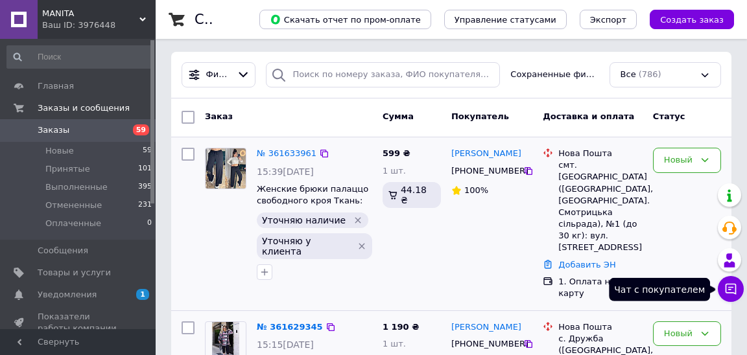
click at [739, 292] on button "Чат с покупателем" at bounding box center [731, 289] width 26 height 26
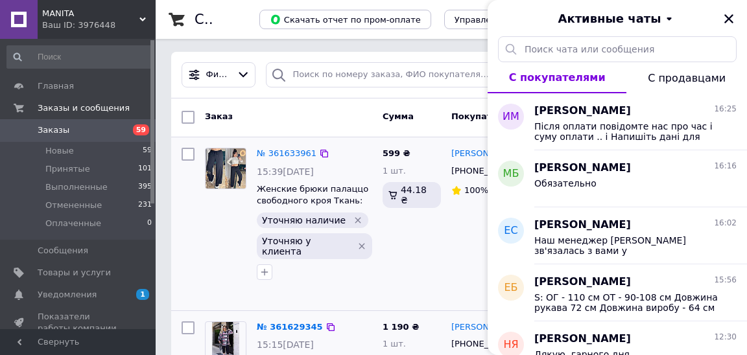
click at [420, 207] on div "599 ₴ 1 шт. 44.18 ₴" at bounding box center [411, 224] width 69 height 163
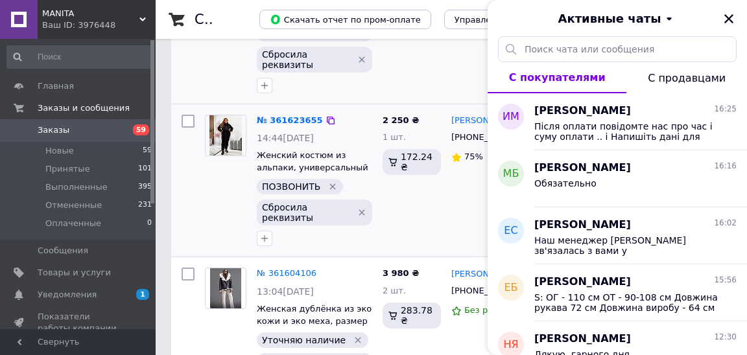
scroll to position [529, 0]
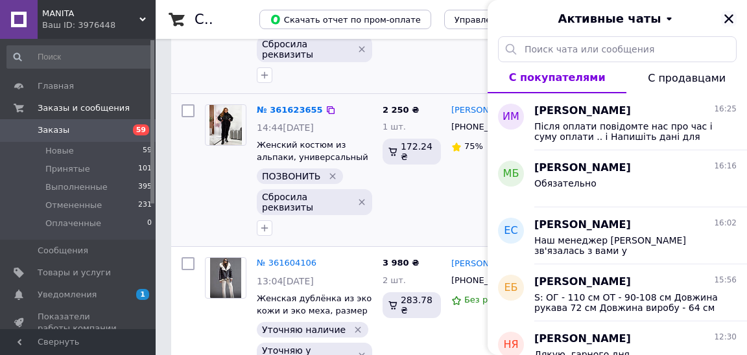
click at [729, 19] on icon "Закрыть" at bounding box center [728, 18] width 9 height 9
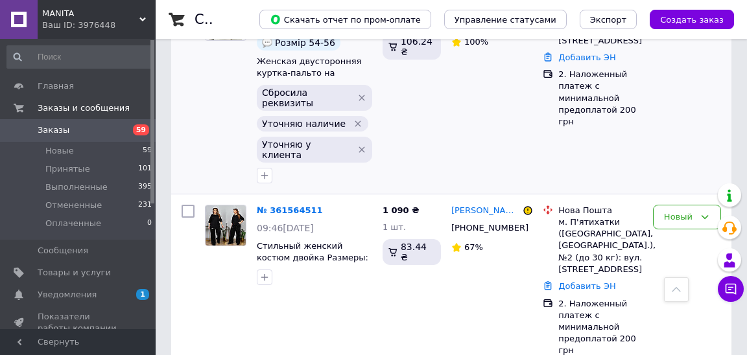
scroll to position [1145, 0]
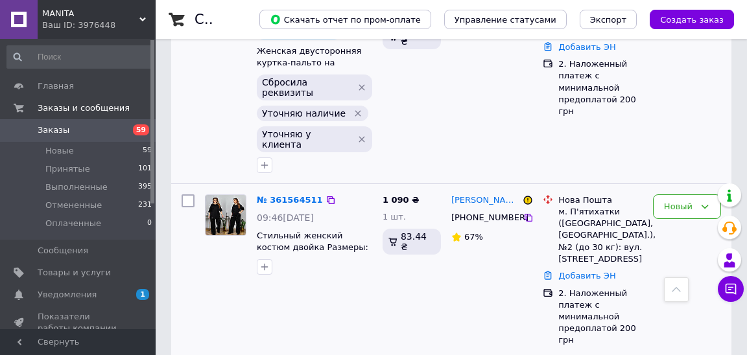
click at [235, 195] on img at bounding box center [225, 215] width 40 height 40
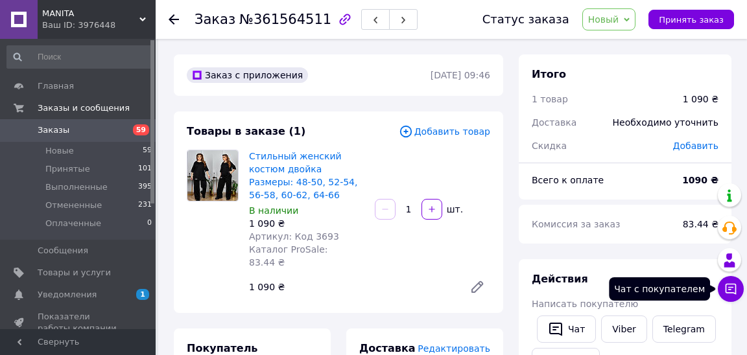
click at [730, 287] on icon at bounding box center [730, 289] width 11 height 11
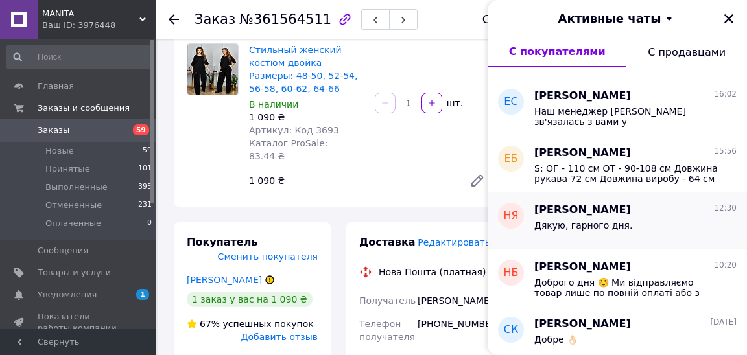
scroll to position [161, 0]
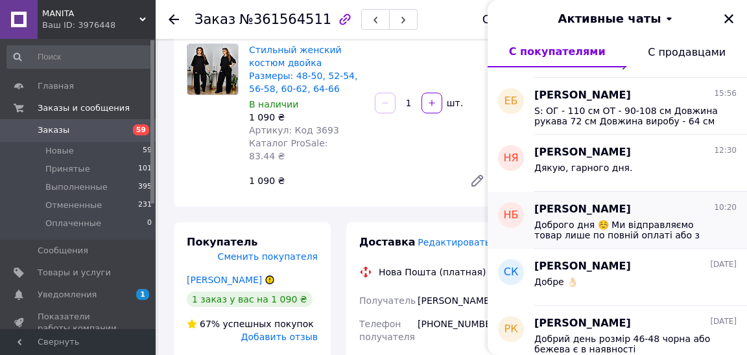
click at [587, 222] on span "Доброго дня ☺️ Ми відправляємо товар лише по повній оплаті або з частковою пере…" at bounding box center [626, 230] width 184 height 21
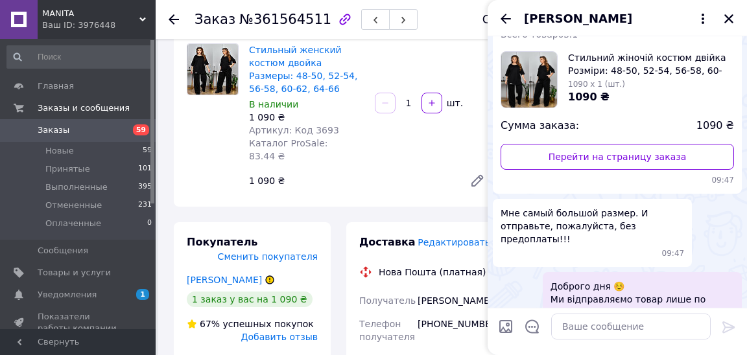
scroll to position [70, 0]
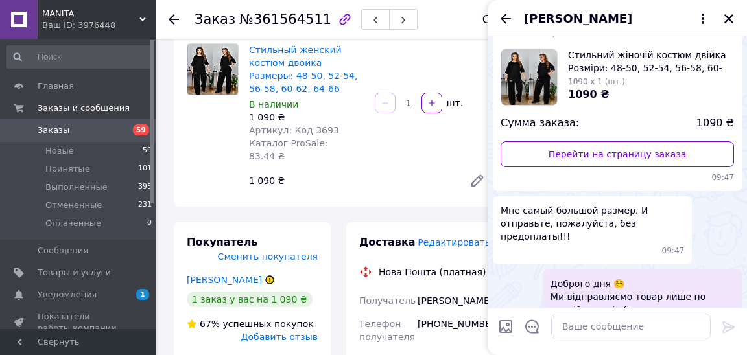
click at [94, 138] on link "Заказы 59" at bounding box center [79, 130] width 159 height 22
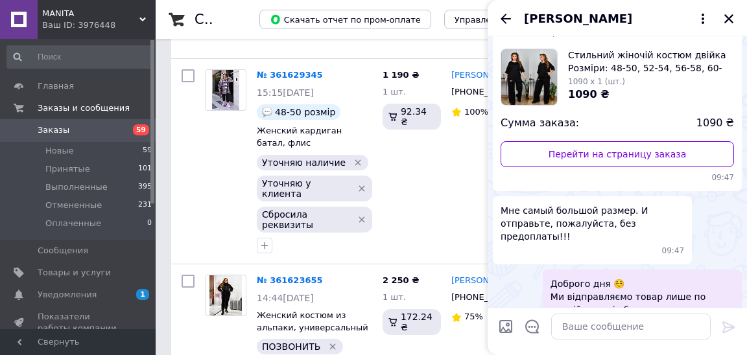
scroll to position [368, 0]
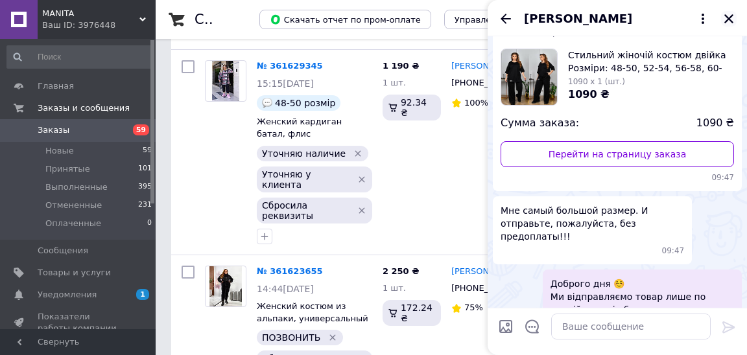
click at [725, 21] on icon "Закрыть" at bounding box center [728, 18] width 9 height 9
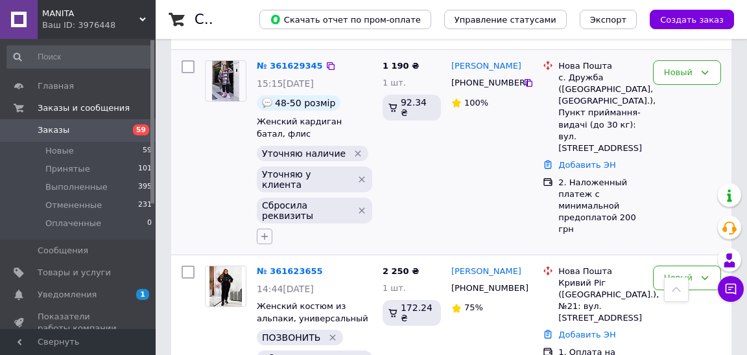
click at [262, 231] on icon "button" at bounding box center [264, 236] width 10 height 10
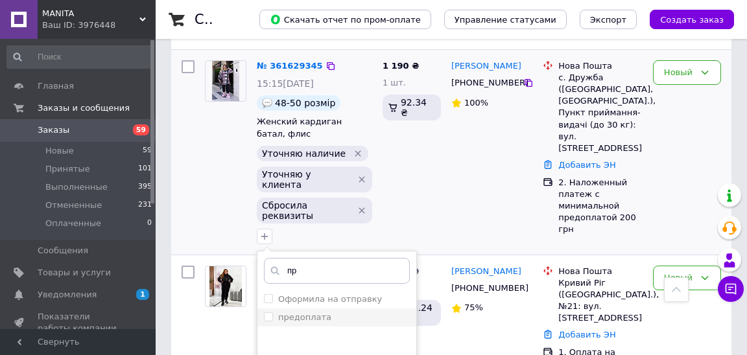
type input "пр"
click at [322, 312] on label "предоплата" at bounding box center [304, 317] width 53 height 10
checkbox input "true"
click at [322, 294] on label "Оформила на отправку" at bounding box center [330, 299] width 104 height 10
checkbox input "true"
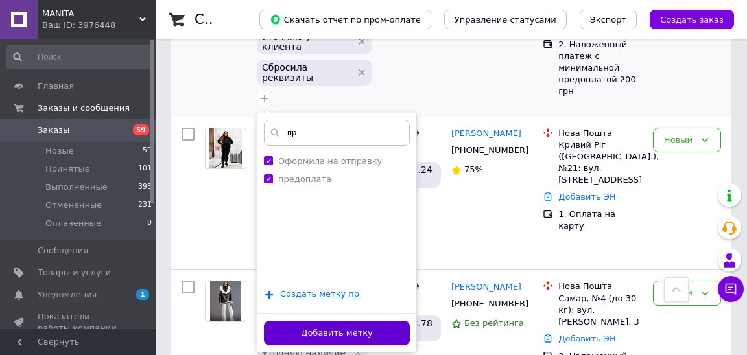
click at [317, 321] on button "Добавить метку" at bounding box center [337, 333] width 146 height 25
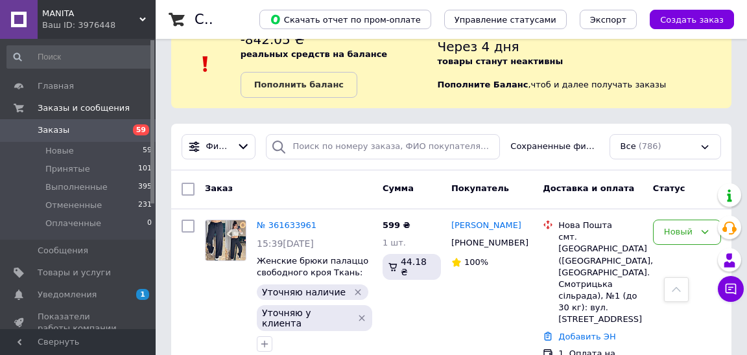
scroll to position [0, 0]
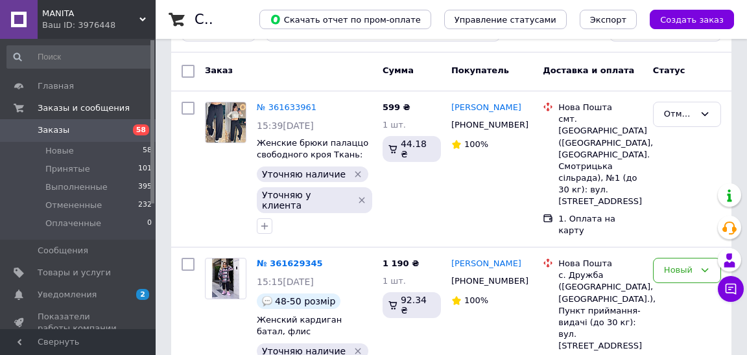
scroll to position [158, 0]
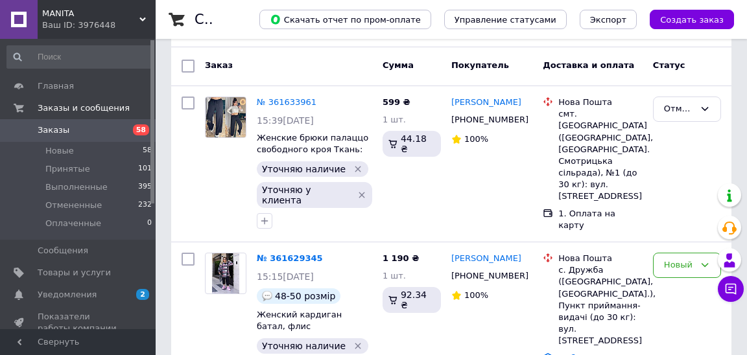
click at [134, 131] on span "58" at bounding box center [141, 129] width 16 height 11
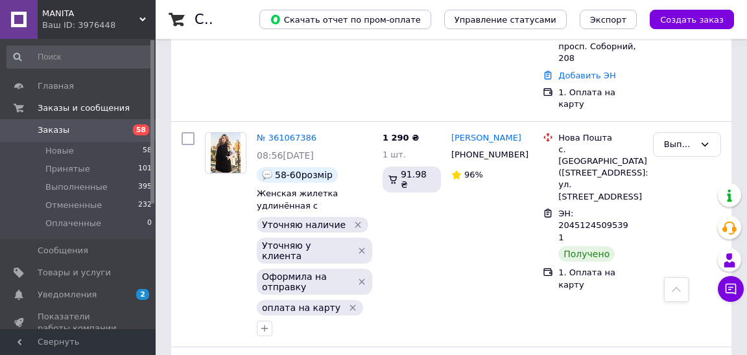
scroll to position [3168, 0]
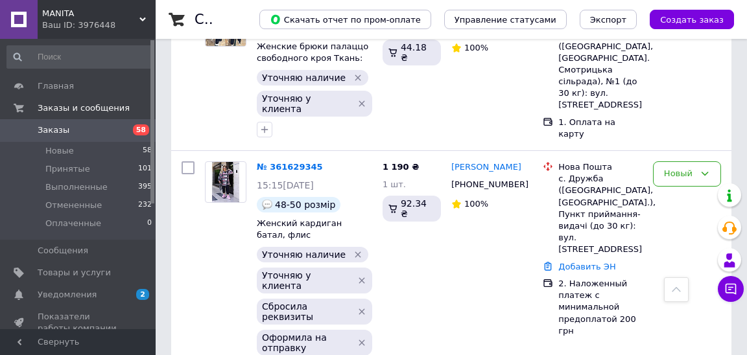
scroll to position [264, 0]
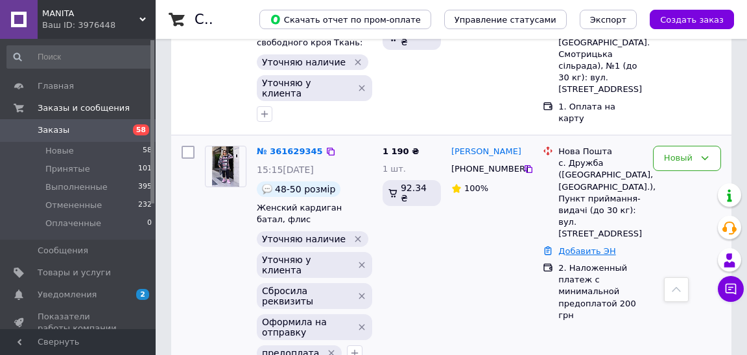
click at [588, 246] on link "Добавить ЭН" at bounding box center [586, 251] width 57 height 10
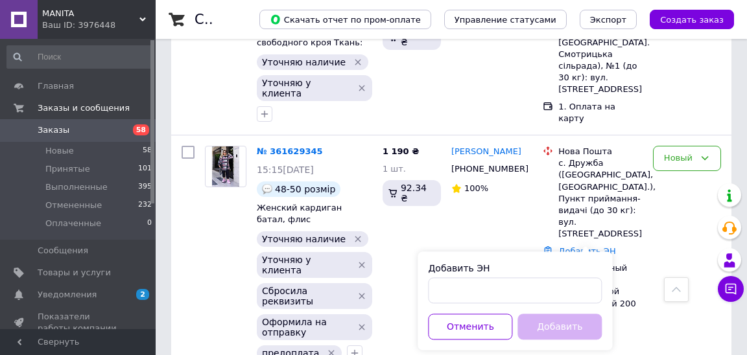
click at [539, 272] on div "Добавить ЭН" at bounding box center [515, 268] width 174 height 13
click at [531, 285] on input "Добавить ЭН" at bounding box center [515, 290] width 174 height 26
paste input "20451247357462"
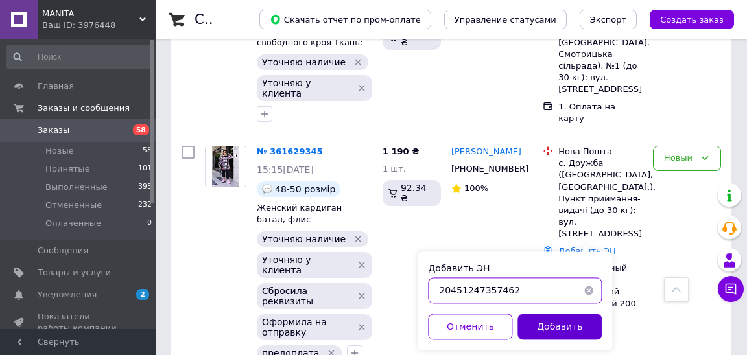
type input "20451247357462"
click at [557, 328] on button "Добавить" at bounding box center [559, 327] width 84 height 26
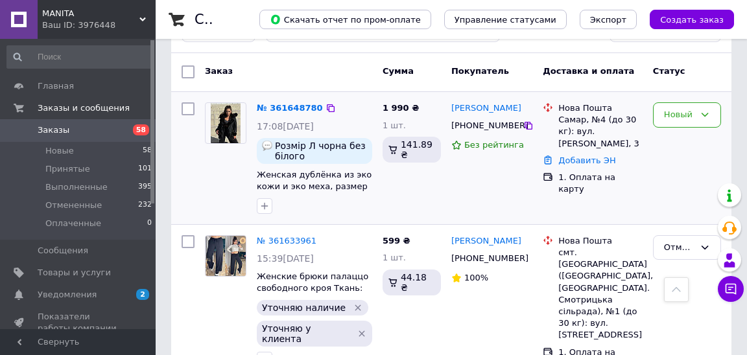
scroll to position [0, 0]
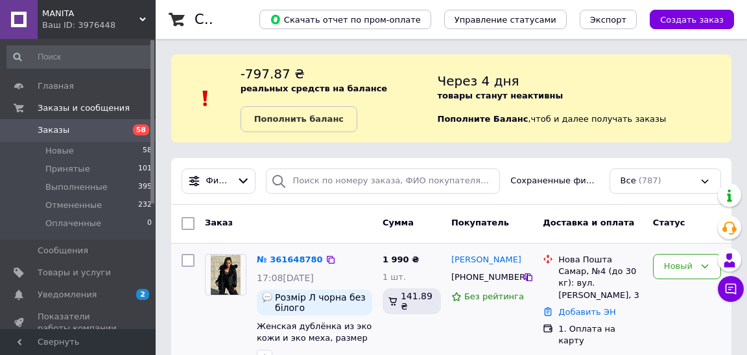
click at [231, 277] on img at bounding box center [226, 275] width 30 height 40
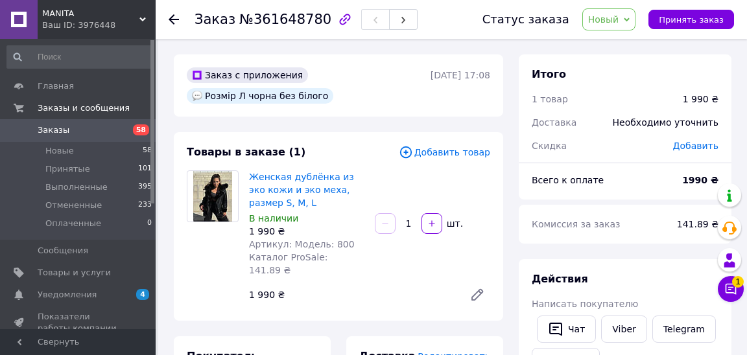
click at [58, 132] on span "Заказы" at bounding box center [54, 130] width 32 height 12
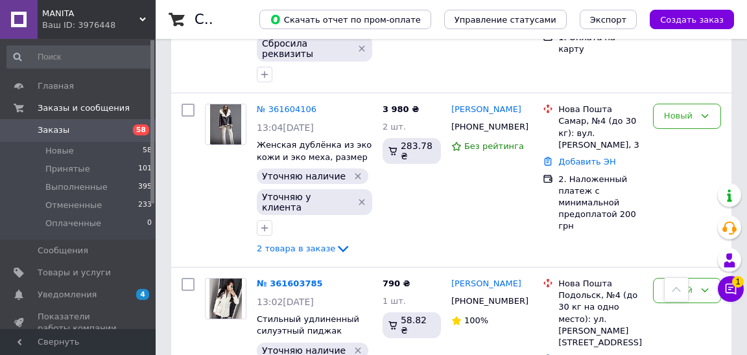
scroll to position [772, 0]
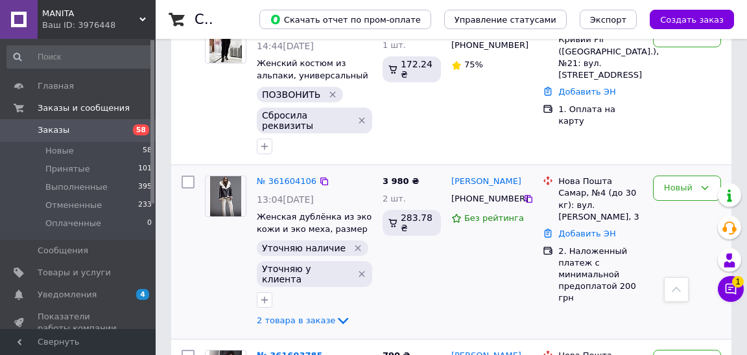
click at [227, 176] on img at bounding box center [225, 196] width 31 height 40
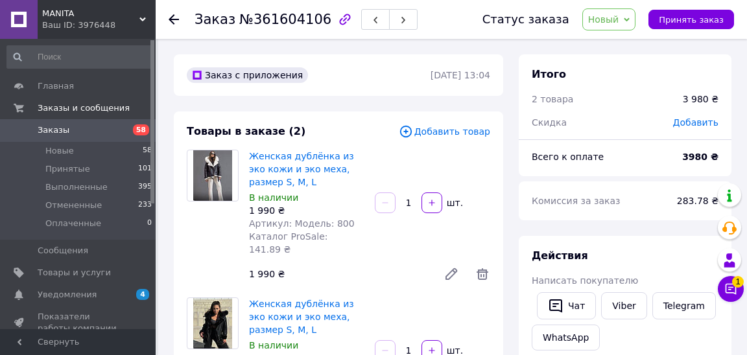
click at [601, 22] on span "Новый" at bounding box center [603, 19] width 31 height 10
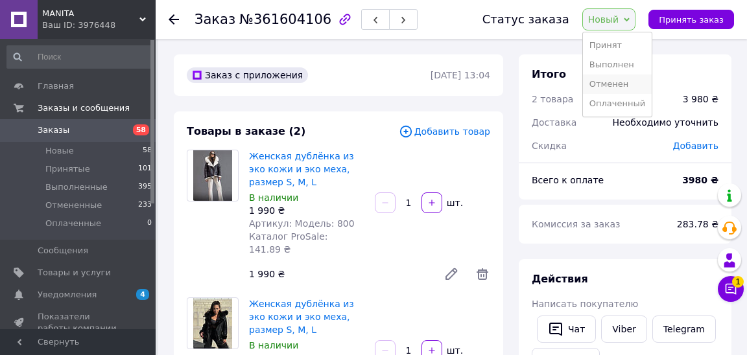
click at [605, 82] on li "Отменен" at bounding box center [617, 84] width 69 height 19
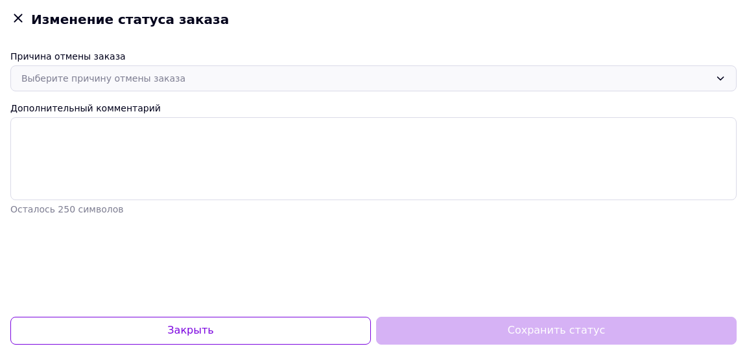
click at [290, 78] on div "Выберите причину отмены заказа" at bounding box center [365, 78] width 688 height 14
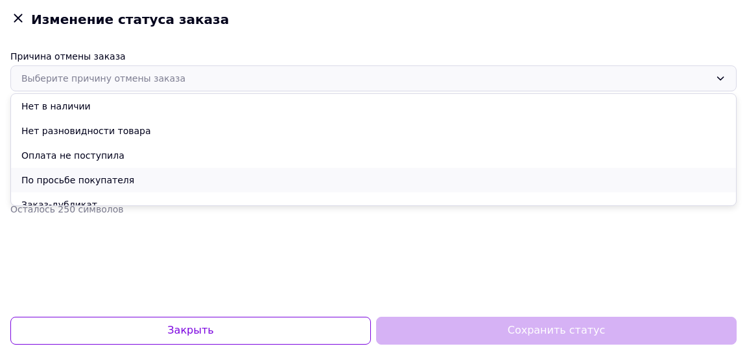
click at [236, 179] on li "По просьбе покупателя" at bounding box center [373, 180] width 725 height 25
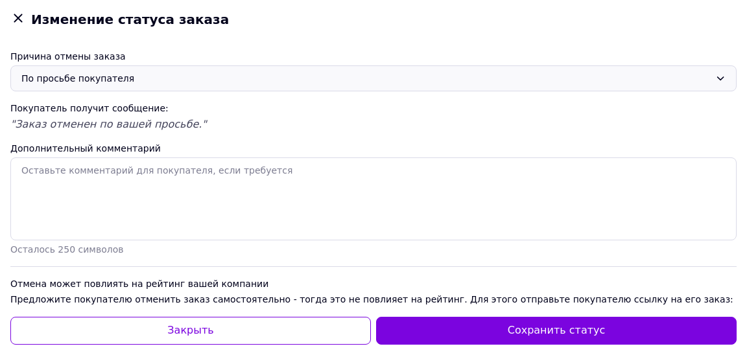
scroll to position [37, 0]
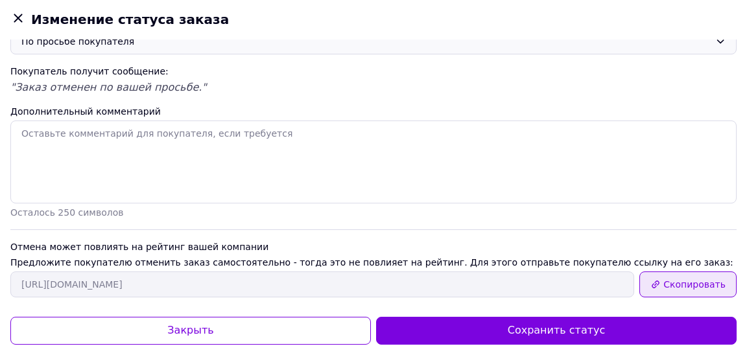
click at [667, 277] on button "Скопировать" at bounding box center [687, 285] width 97 height 26
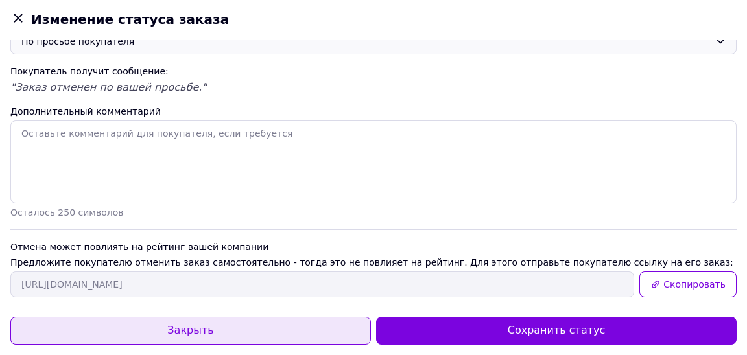
click at [244, 325] on button "Закрыть" at bounding box center [190, 331] width 360 height 28
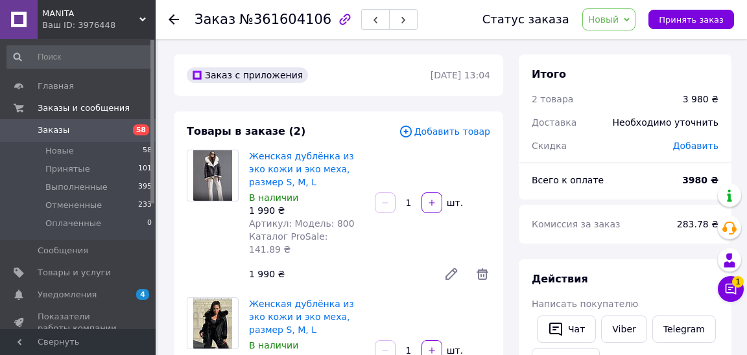
click at [92, 135] on span "Заказы" at bounding box center [79, 130] width 82 height 12
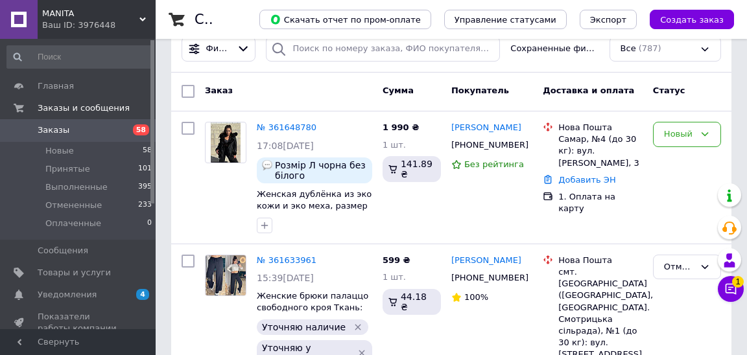
scroll to position [158, 0]
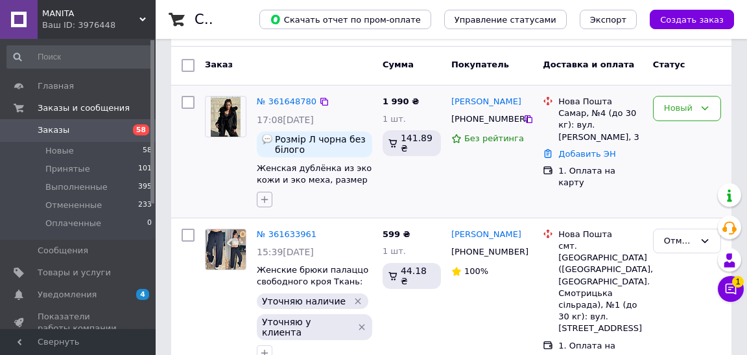
click at [263, 202] on icon "button" at bounding box center [264, 199] width 10 height 10
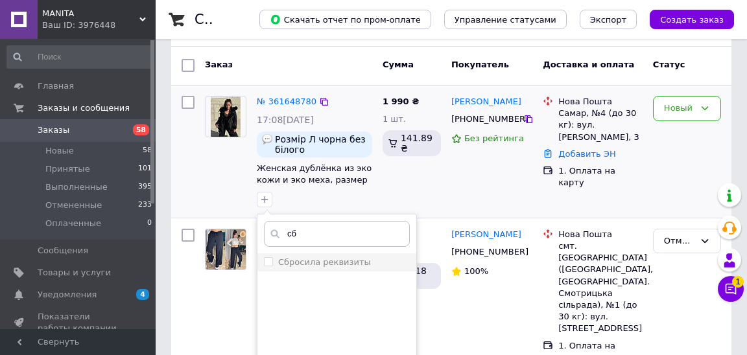
type input "сб"
click at [288, 264] on label "Сбросила реквизиты" at bounding box center [324, 262] width 93 height 10
checkbox input "true"
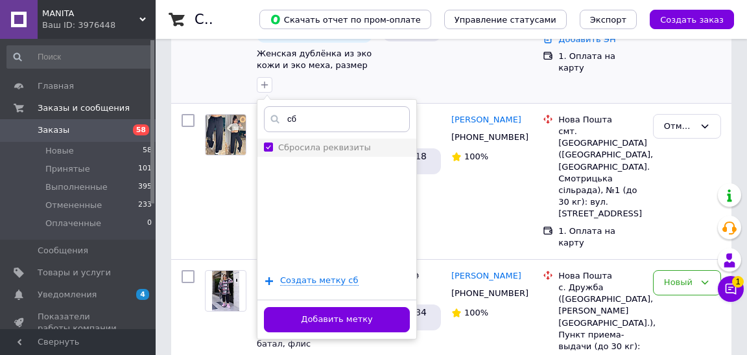
scroll to position [305, 0]
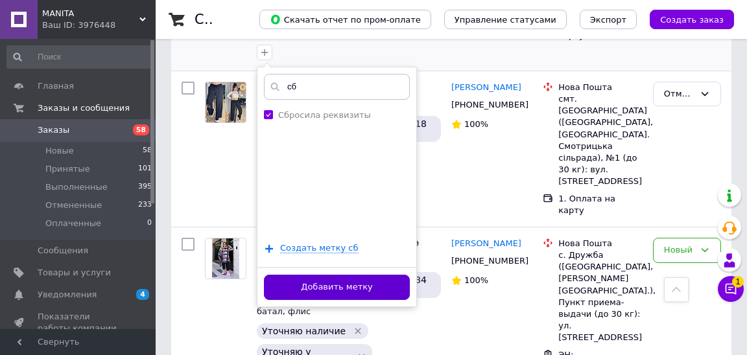
click at [292, 292] on button "Добавить метку" at bounding box center [337, 287] width 146 height 25
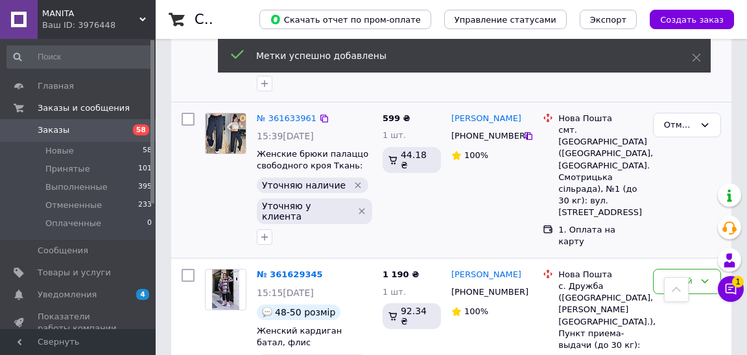
click at [356, 206] on icon "Удалить метку" at bounding box center [361, 211] width 10 height 10
click at [355, 182] on icon "Удалить метку" at bounding box center [358, 185] width 6 height 6
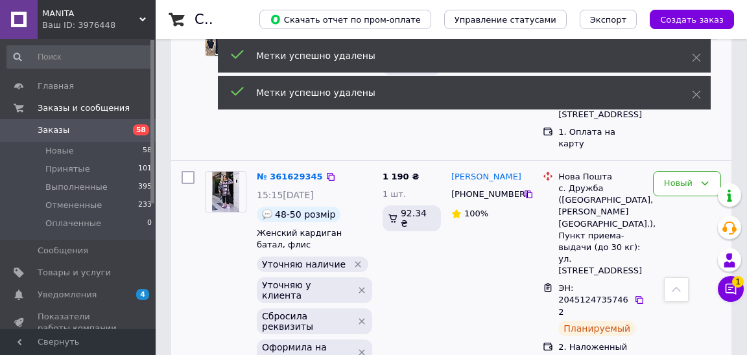
scroll to position [413, 0]
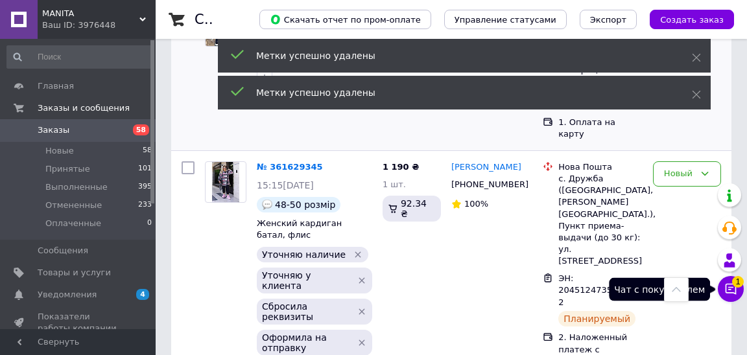
click at [732, 292] on icon at bounding box center [730, 289] width 13 height 13
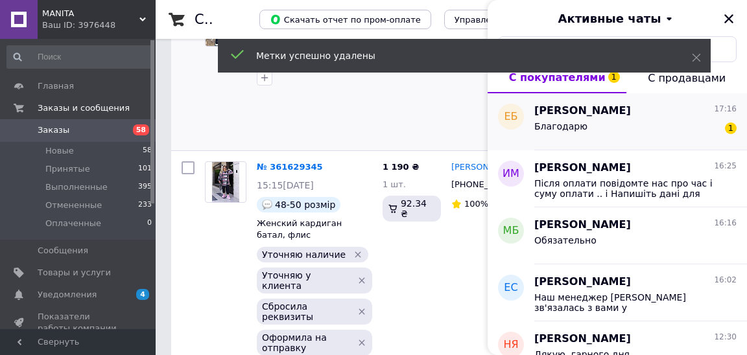
click at [607, 132] on div "Благодарю 1" at bounding box center [635, 129] width 202 height 21
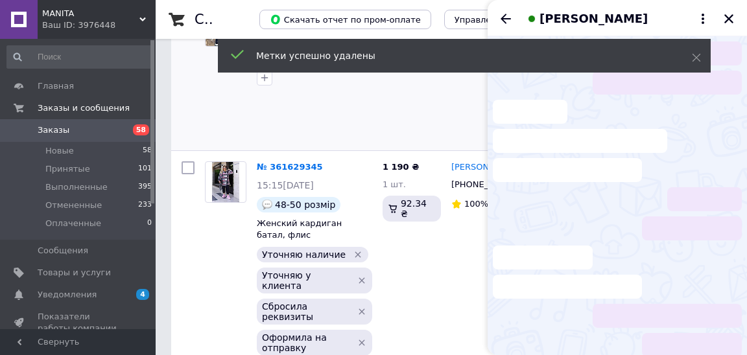
scroll to position [447, 0]
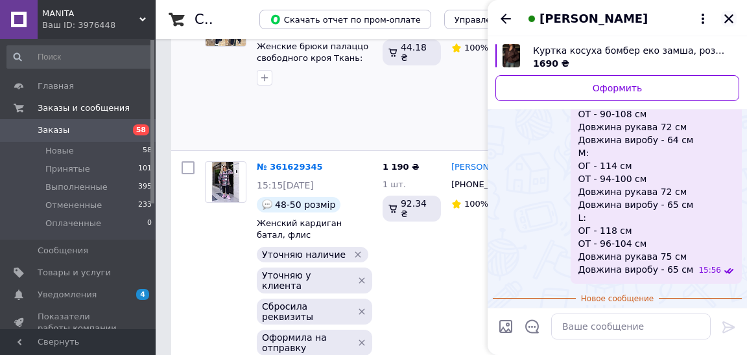
click at [730, 21] on icon "Закрыть" at bounding box center [728, 18] width 9 height 9
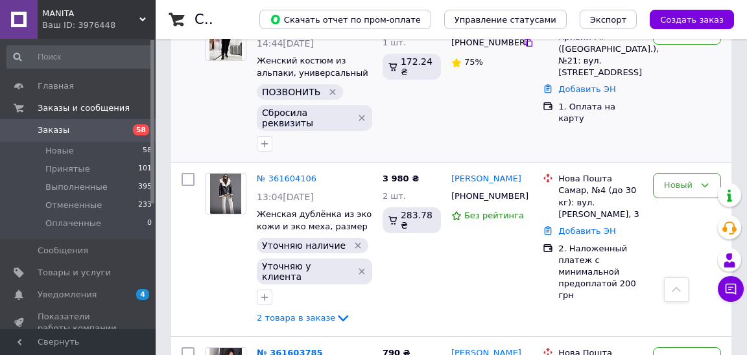
scroll to position [807, 0]
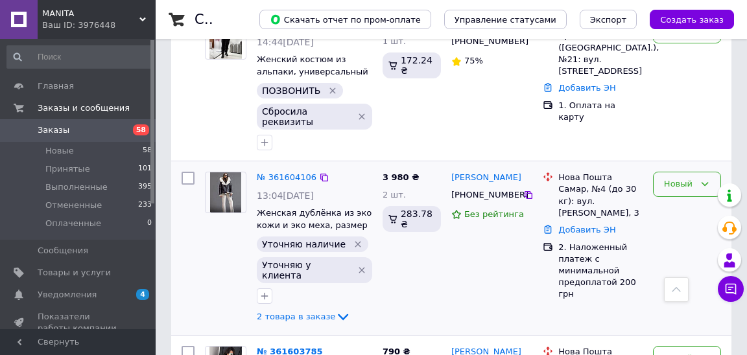
click at [695, 172] on div "Новый" at bounding box center [687, 184] width 68 height 25
click at [681, 247] on li "Отменен" at bounding box center [686, 259] width 67 height 24
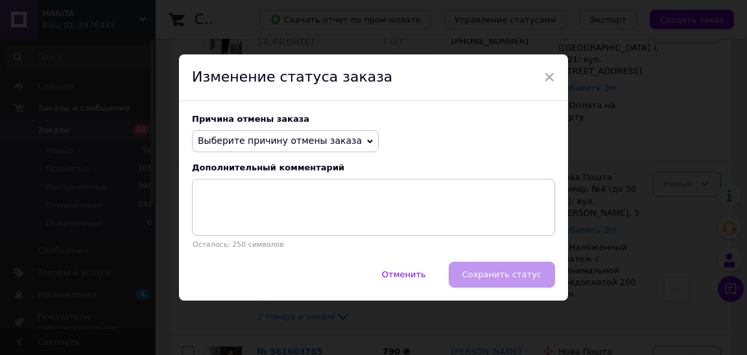
click at [303, 134] on span "Выберите причину отмены заказа" at bounding box center [285, 141] width 187 height 22
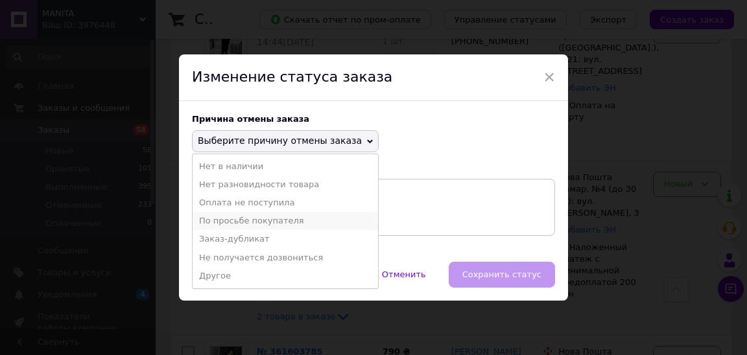
click at [286, 222] on li "По просьбе покупателя" at bounding box center [285, 221] width 185 height 18
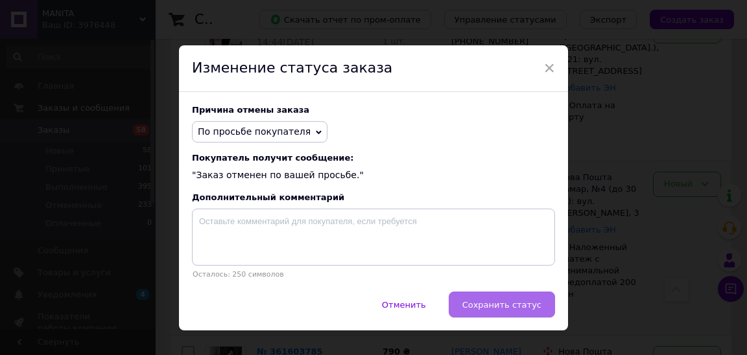
click at [498, 300] on span "Сохранить статус" at bounding box center [501, 305] width 79 height 10
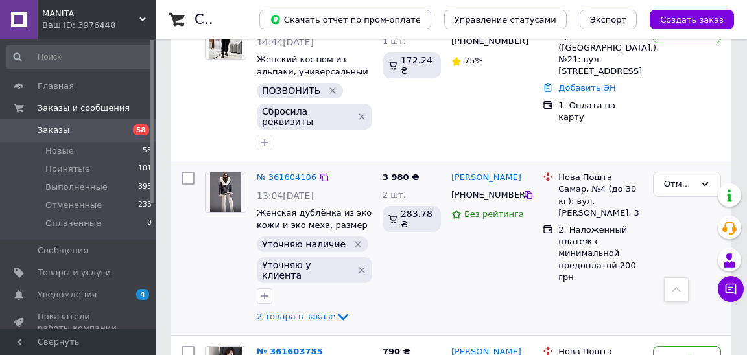
click at [95, 131] on span "Заказы" at bounding box center [79, 130] width 82 height 12
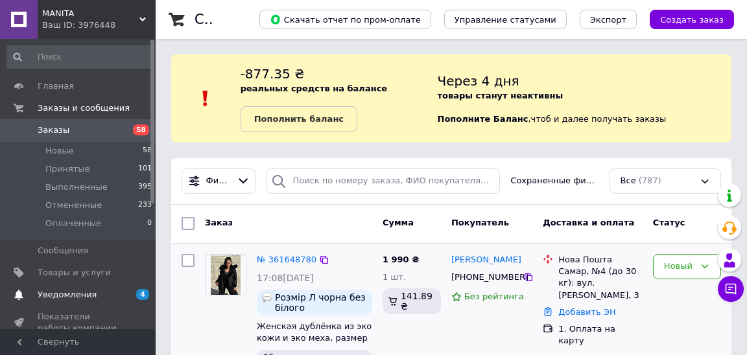
click at [100, 294] on span "Уведомления" at bounding box center [79, 295] width 82 height 12
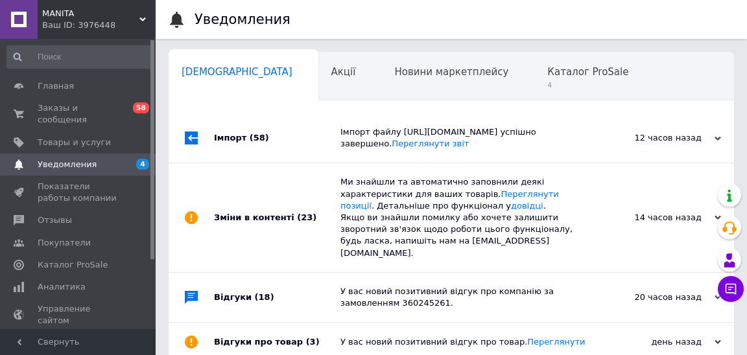
scroll to position [0, 6]
click at [478, 110] on div "Сповіщення 0 Акції 0 Новини маркетплейсу 0 Каталог ProSale 4 Навчання та заходи…" at bounding box center [451, 280] width 565 height 457
click at [541, 85] on span "4" at bounding box center [581, 85] width 81 height 10
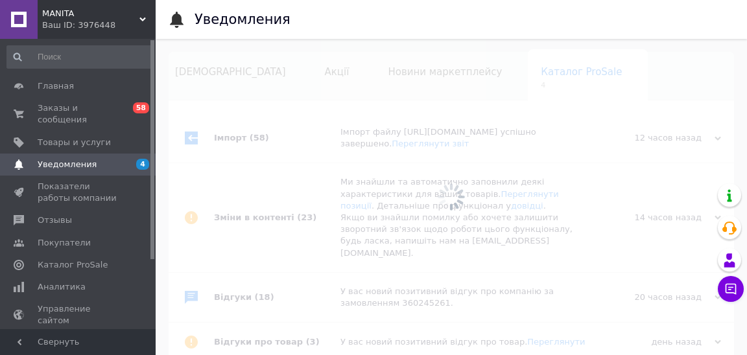
scroll to position [0, 93]
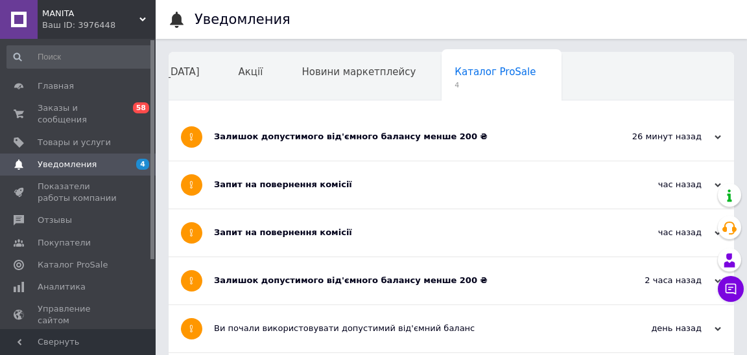
click at [393, 140] on div "Залишок допустимого від'ємного балансу менше 200 ₴" at bounding box center [402, 137] width 377 height 12
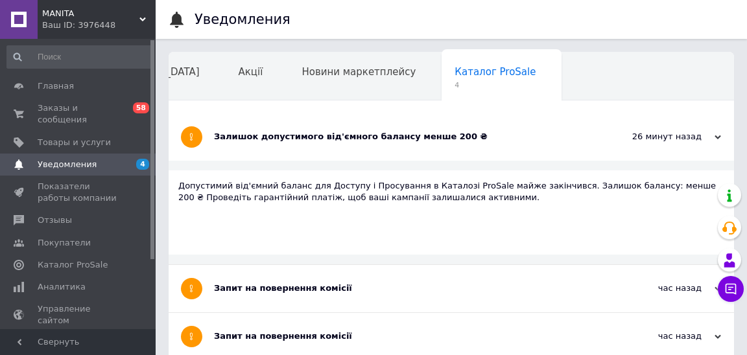
click at [393, 140] on div "Залишок допустимого від'ємного балансу менше 200 ₴" at bounding box center [402, 137] width 377 height 12
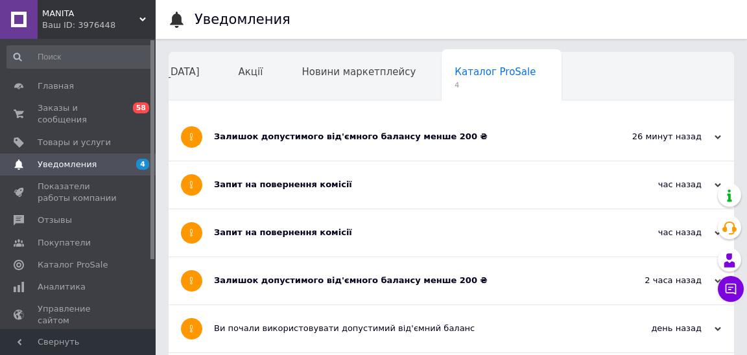
click at [366, 182] on div "Запит на повернення комісії" at bounding box center [402, 185] width 377 height 12
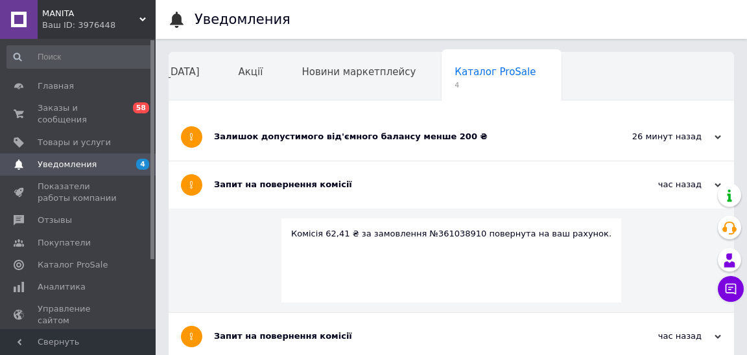
click at [366, 182] on div "Запит на повернення комісії" at bounding box center [402, 185] width 377 height 12
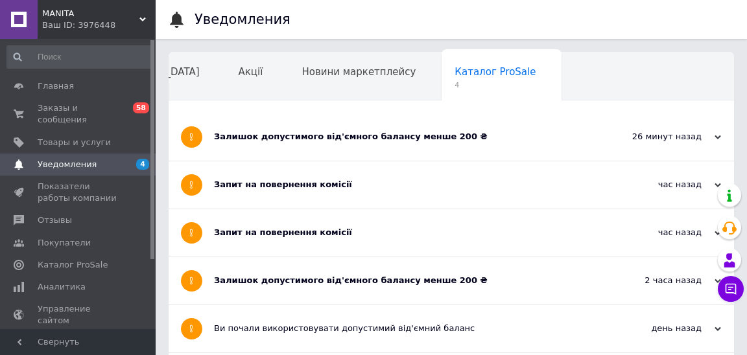
click at [349, 195] on div "Запит на повернення комісії" at bounding box center [402, 184] width 377 height 47
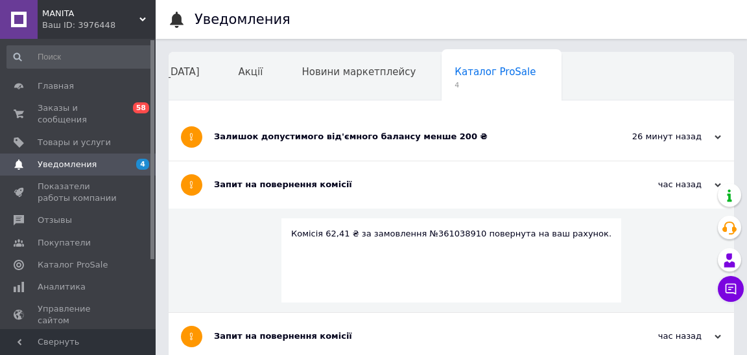
click at [349, 195] on div "Запит на повернення комісії" at bounding box center [402, 184] width 377 height 47
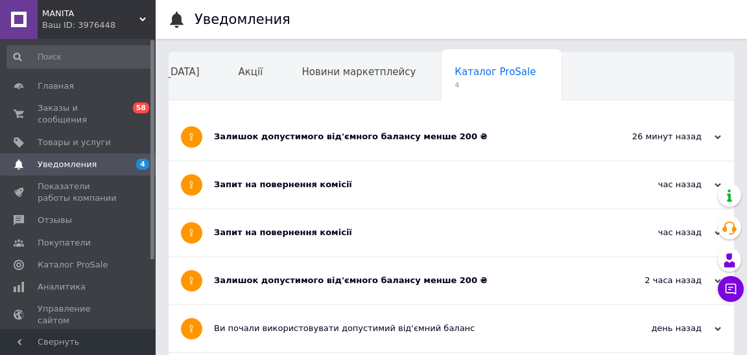
click at [345, 240] on div "Запит на повернення комісії" at bounding box center [402, 232] width 377 height 47
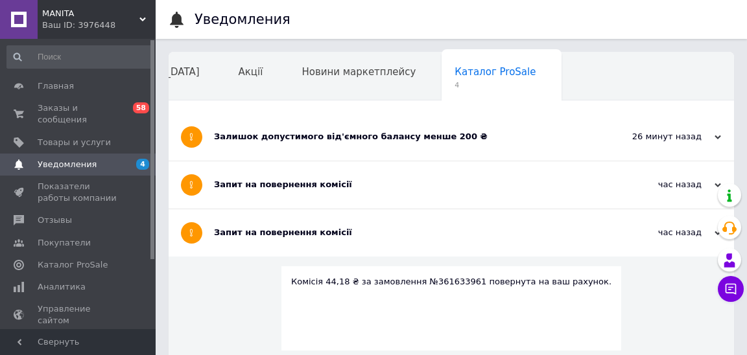
click at [345, 240] on div "Запит на повернення комісії" at bounding box center [402, 232] width 377 height 47
